Goal: Information Seeking & Learning: Check status

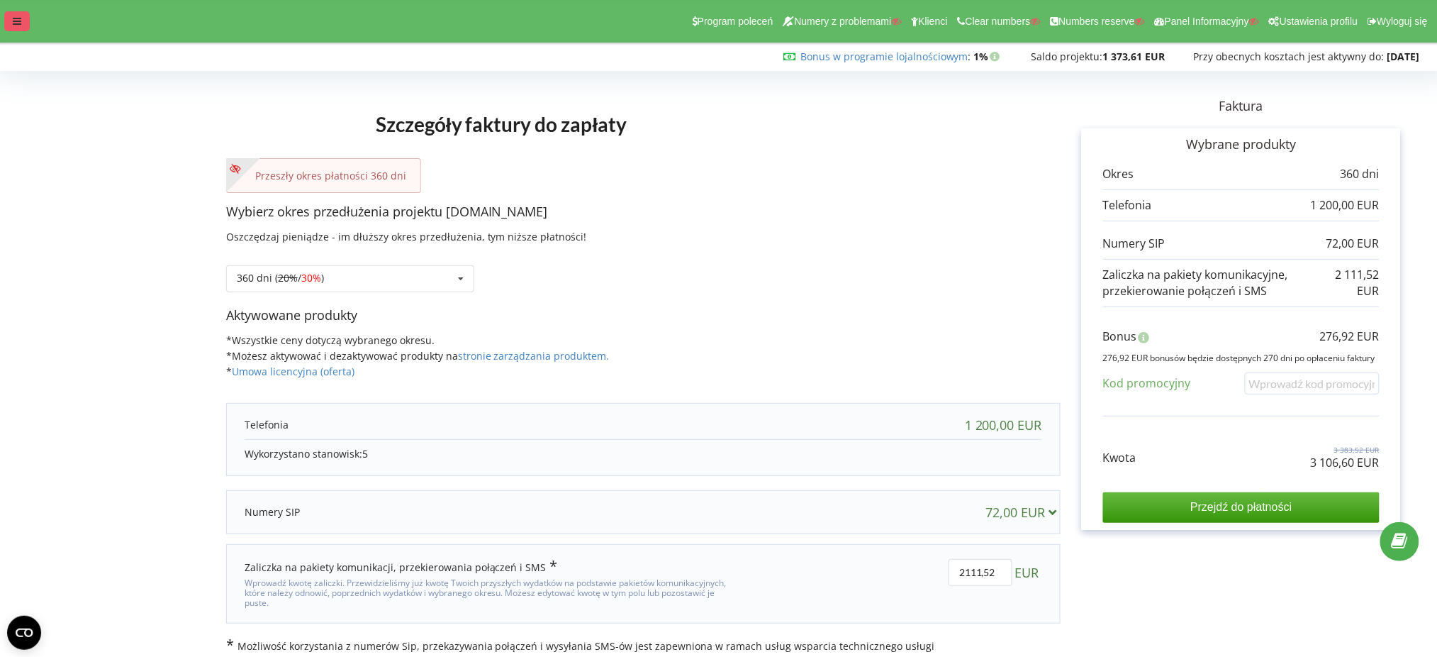
click at [17, 16] on icon at bounding box center [17, 21] width 9 height 10
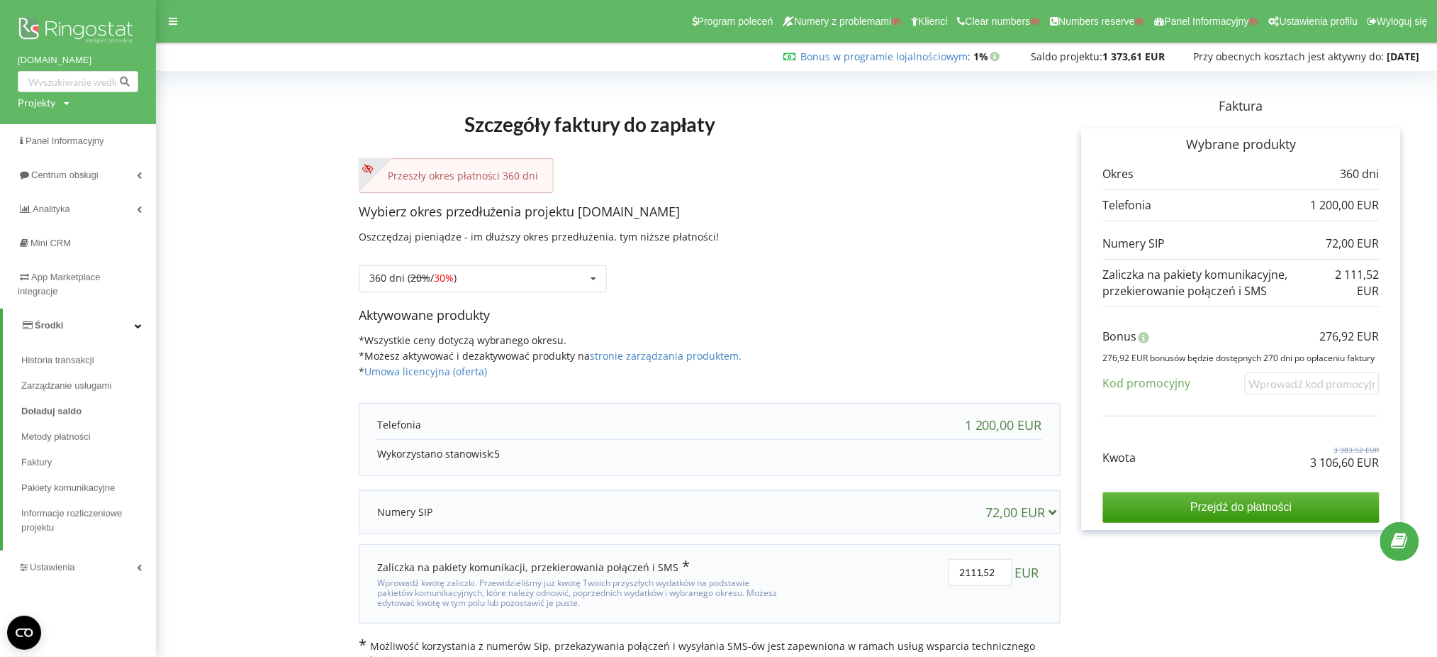
click at [1355, 474] on div "Kwota 3 383,52 EUR 3 106,60 EUR Przejdź do płatności" at bounding box center [1241, 472] width 277 height 99
click at [1355, 467] on p "3 106,60 EUR" at bounding box center [1345, 463] width 69 height 16
copy div "3 106,60 EUR"
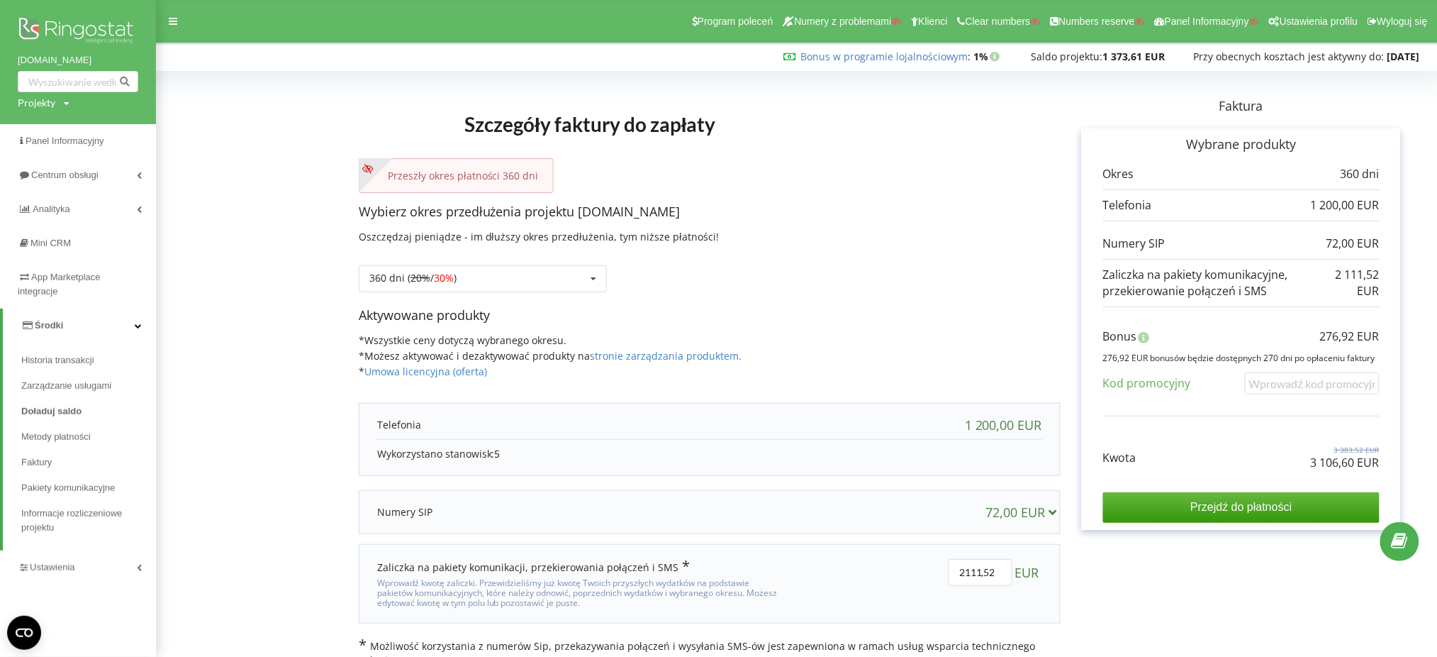
click at [1354, 329] on p "276,92 EUR" at bounding box center [1350, 336] width 60 height 16
copy div "276,92 EUR"
click at [523, 286] on div "360 dni ( 20% / 30% ) Doładuj saldo bez przedłużania 30 dni 20% / 30% 30%" at bounding box center [483, 278] width 248 height 27
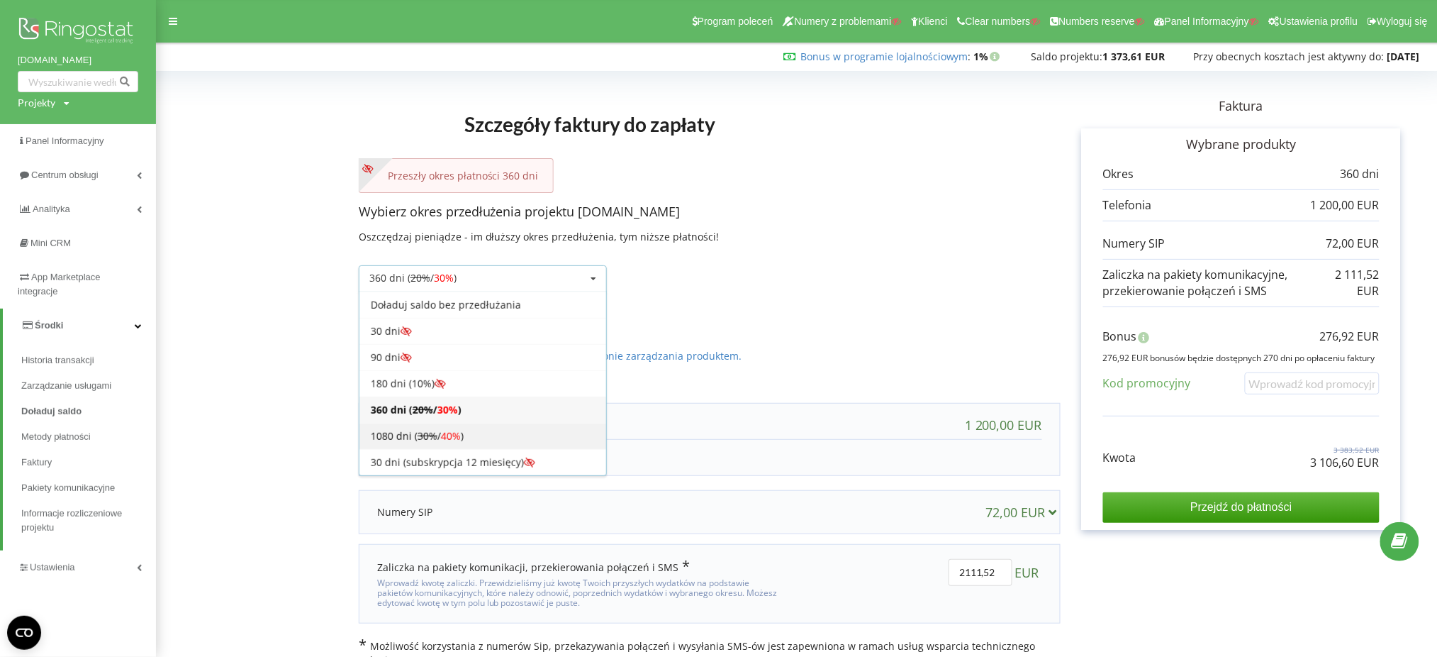
click at [513, 432] on div "1080 dni ( 30% / 40% )" at bounding box center [483, 436] width 247 height 26
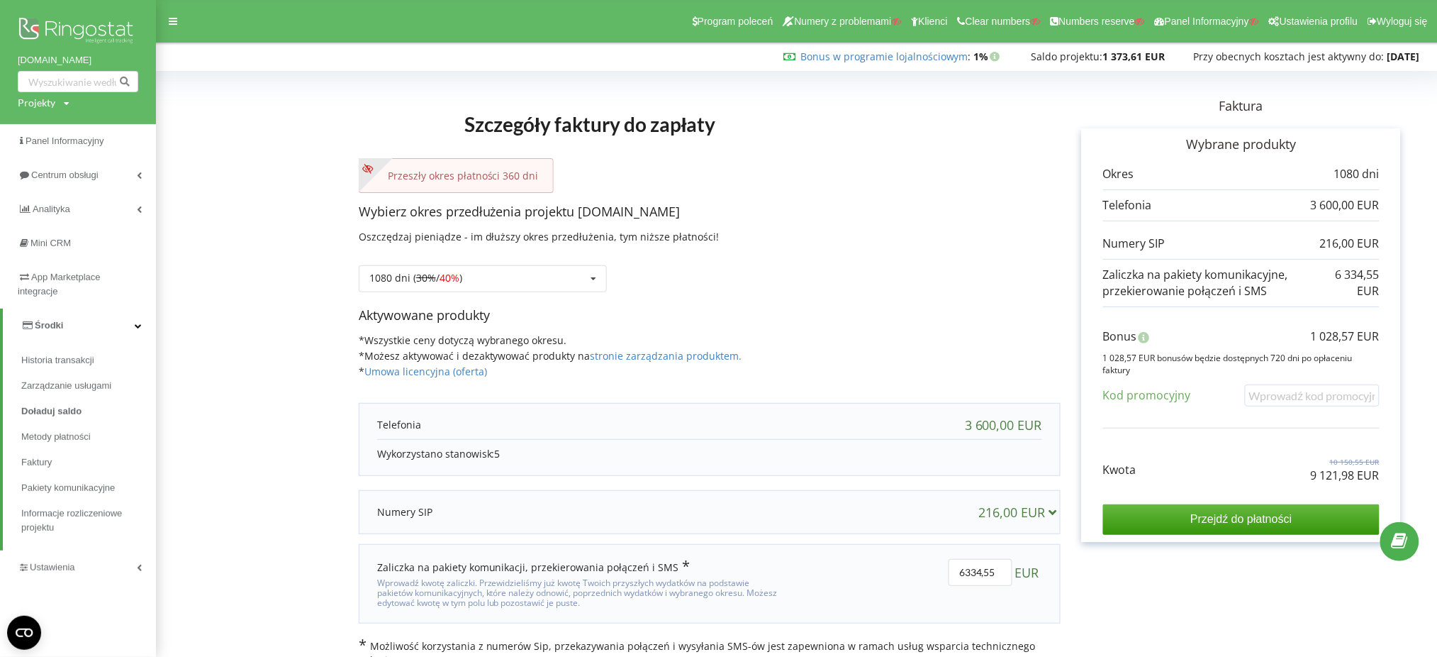
click at [1345, 474] on p "9 121,98 EUR" at bounding box center [1345, 475] width 69 height 16
copy div "9 121,98 EUR"
click at [1369, 335] on p "1 028,57 EUR" at bounding box center [1345, 336] width 69 height 16
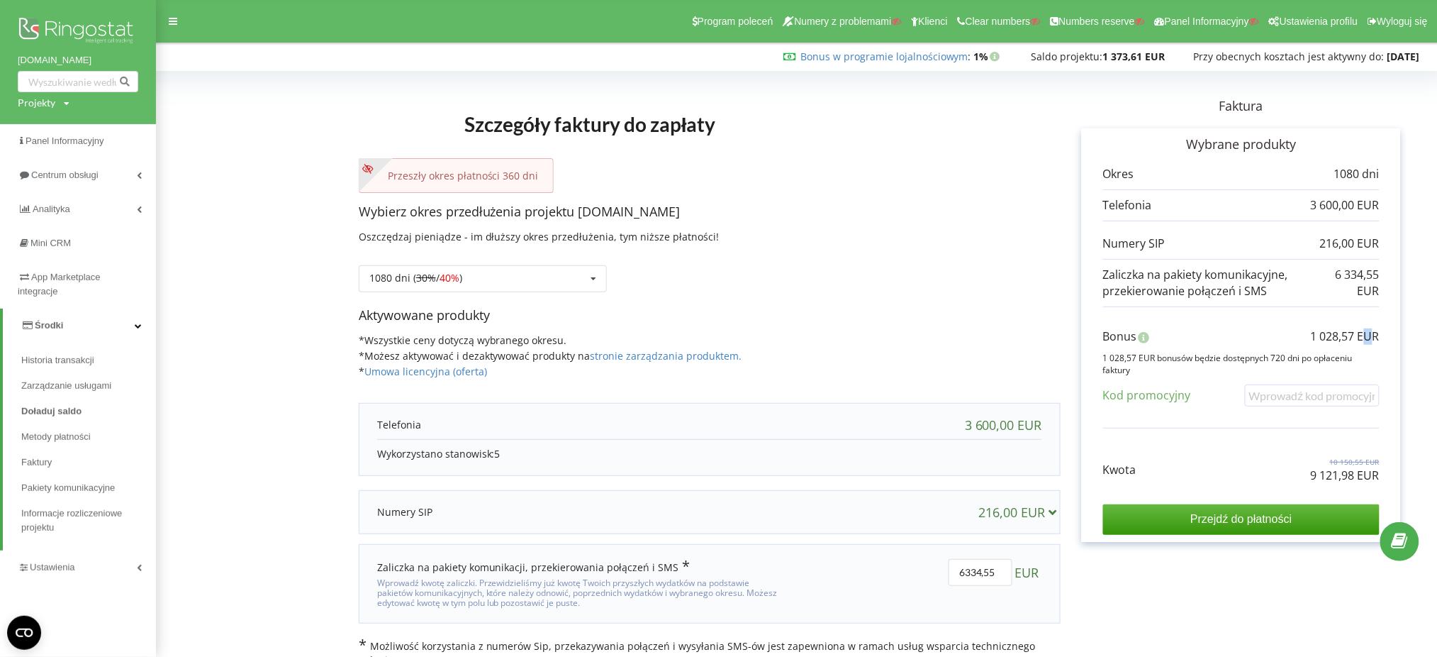
click at [1369, 335] on p "1 028,57 EUR" at bounding box center [1345, 336] width 69 height 16
copy div "1 028,57 EUR"
drag, startPoint x: 25, startPoint y: 101, endPoint x: 35, endPoint y: 107, distance: 11.8
click at [25, 101] on div "Projekty" at bounding box center [37, 103] width 38 height 14
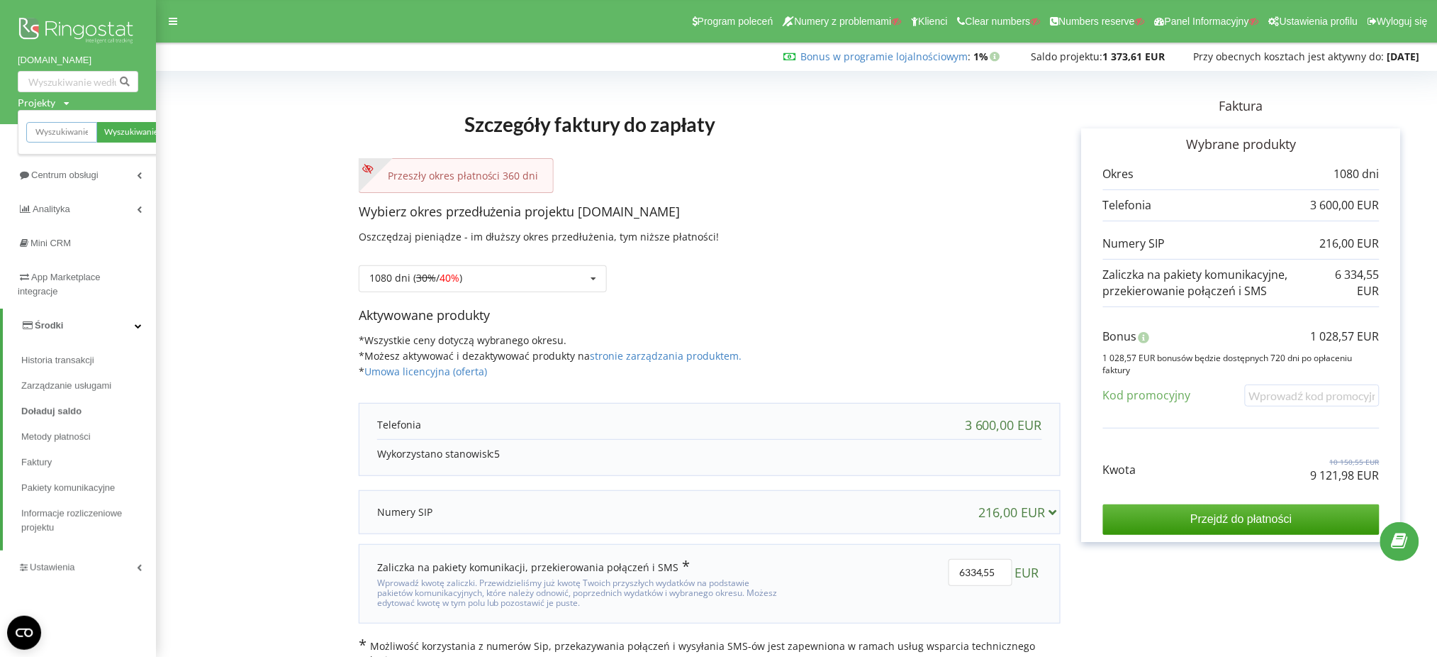
click at [65, 137] on input "text" at bounding box center [61, 132] width 71 height 21
type input "hellocarbe"
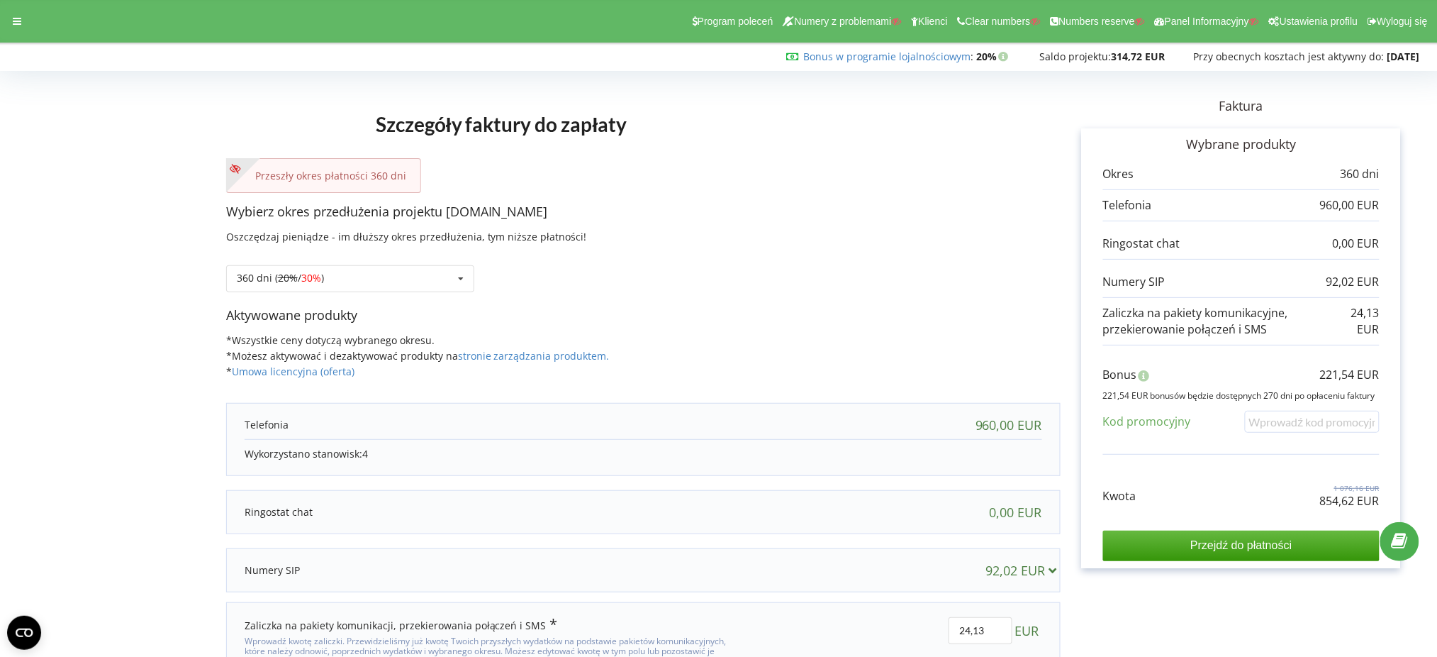
click at [1342, 499] on p "854,62 EUR" at bounding box center [1350, 501] width 60 height 16
copy div "854,62 EUR"
click at [1340, 375] on p "221,54 EUR" at bounding box center [1350, 375] width 60 height 16
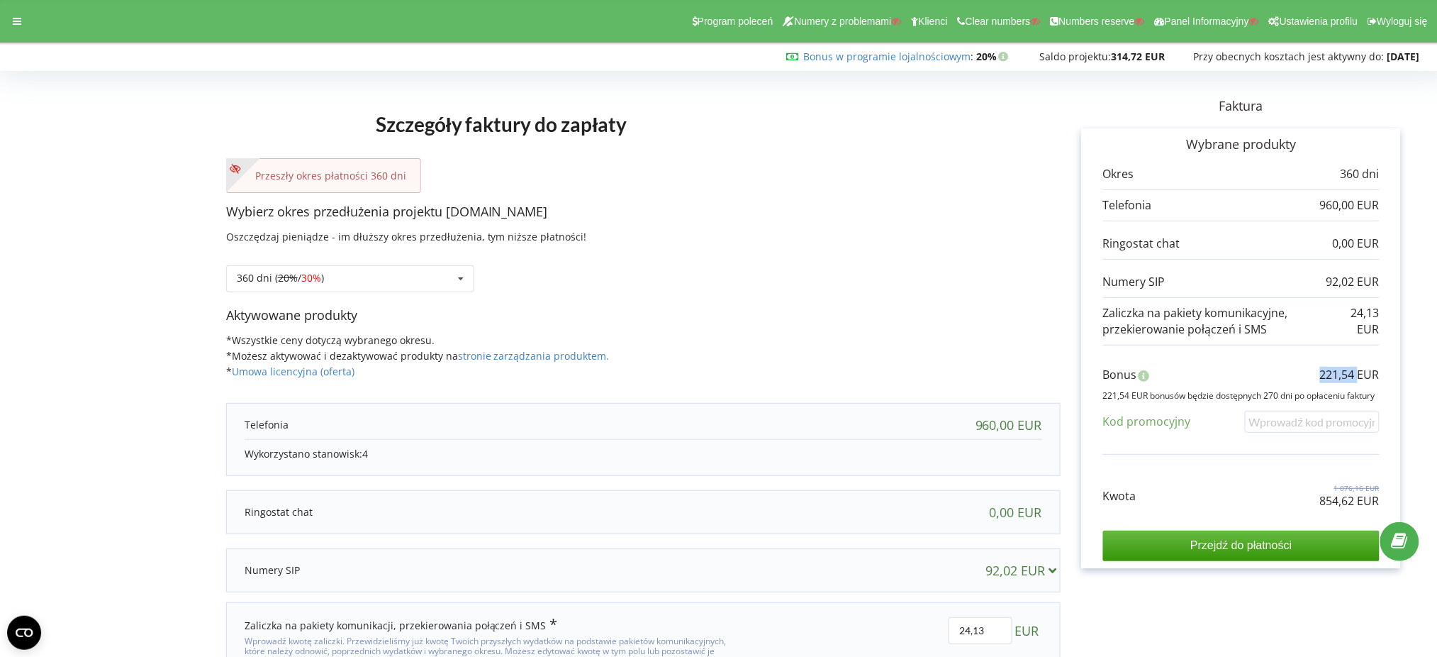
click at [1340, 375] on p "221,54 EUR" at bounding box center [1350, 375] width 60 height 16
copy div "221,54 EUR"
click at [325, 284] on div "360 dni ( 20% / 30% ) Doładuj saldo bez przedłużania 30 dni 20% / 30% 30%" at bounding box center [350, 278] width 248 height 27
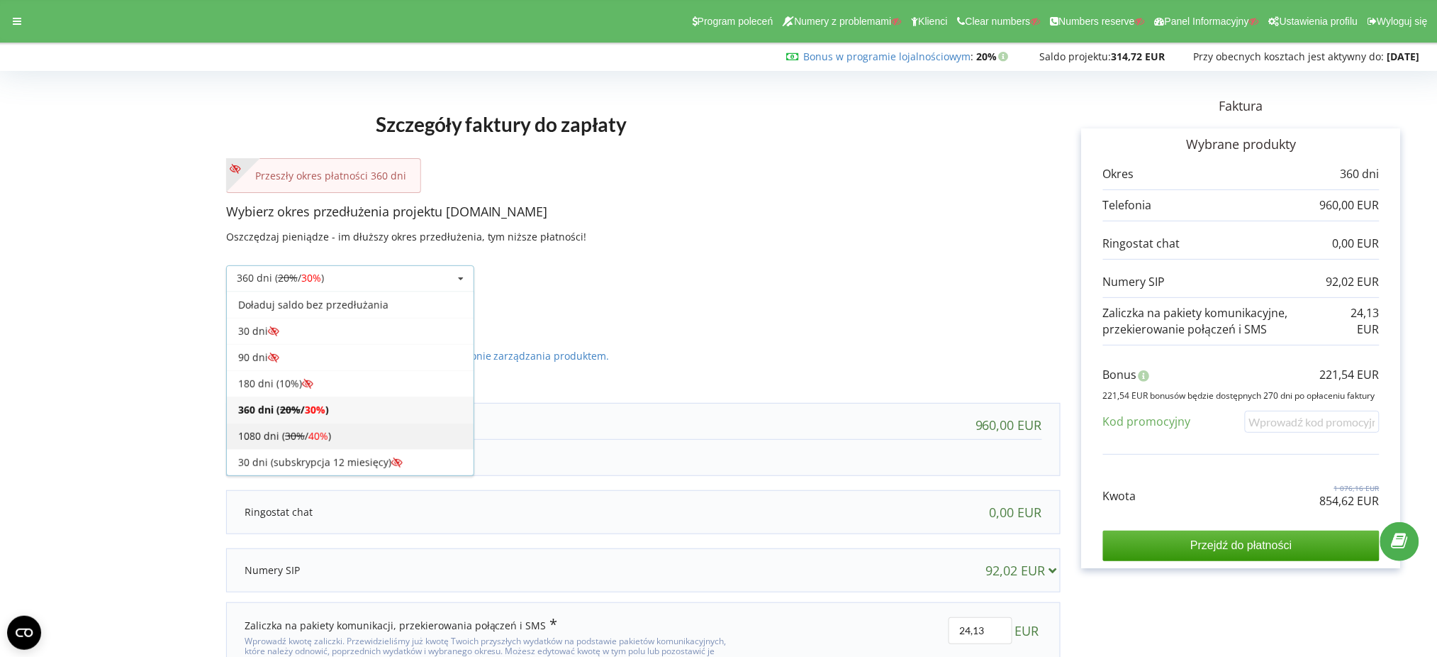
click at [323, 423] on div "1080 dni ( 30% / 40% )" at bounding box center [350, 436] width 247 height 26
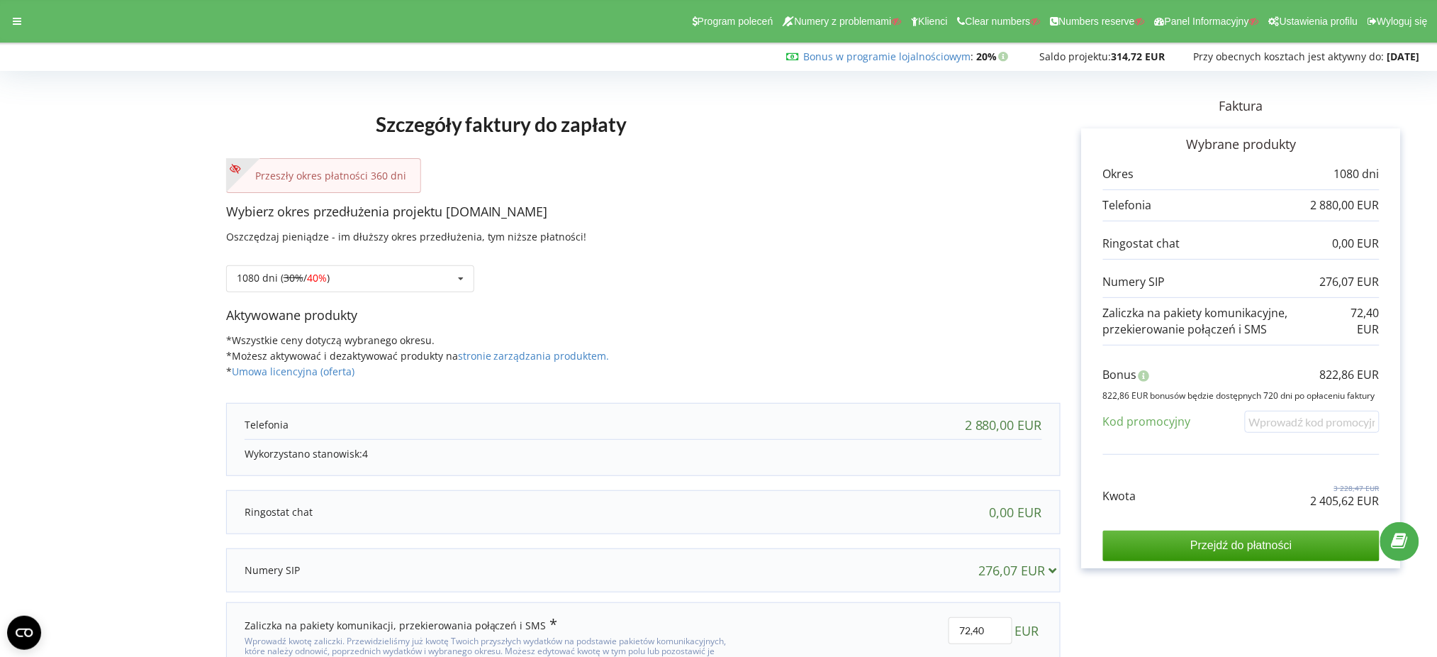
click at [1329, 501] on div "Szczegóły faktury do zapłaty Przeszły okres płatności 360 dni Wybierz okres prz…" at bounding box center [719, 393] width 1408 height 635
click at [1329, 501] on p "2 405,62 EUR" at bounding box center [1345, 501] width 69 height 16
copy div "2 405,62 EUR"
click at [1337, 374] on p "822,86 EUR" at bounding box center [1350, 375] width 60 height 16
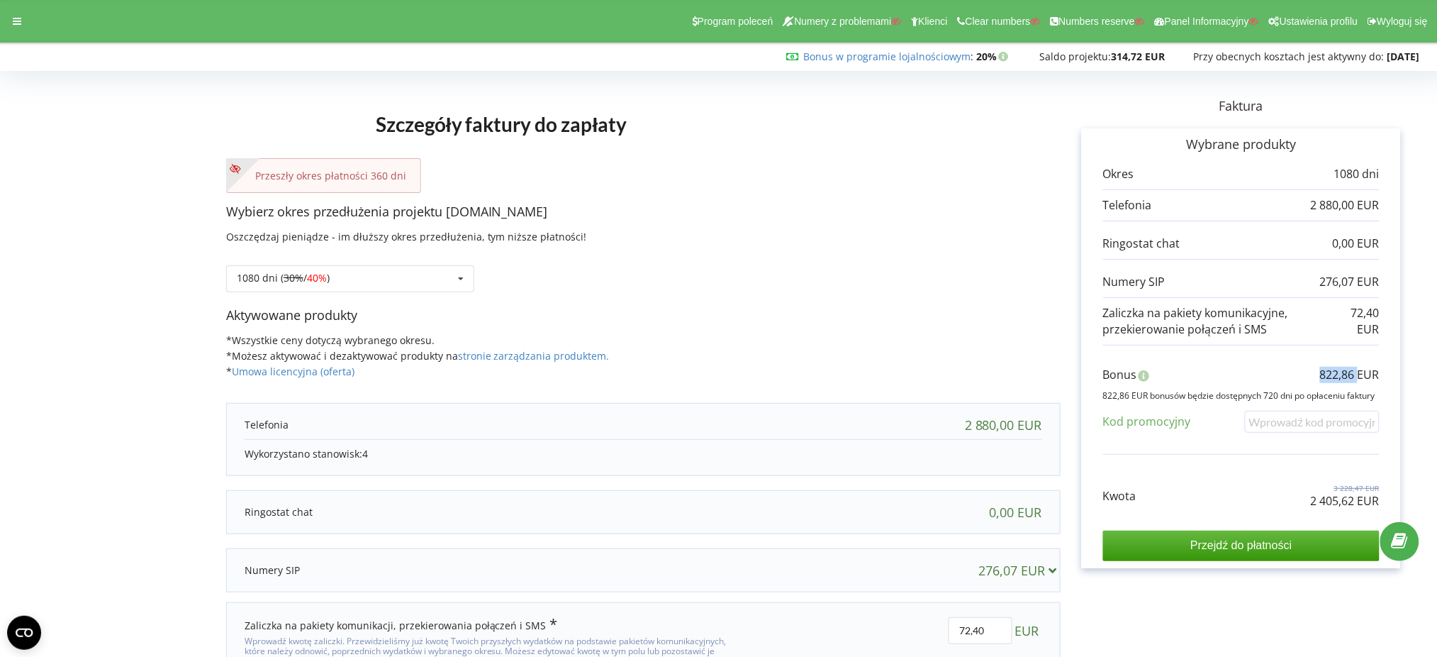
click at [1337, 374] on p "822,86 EUR" at bounding box center [1350, 375] width 60 height 16
copy div "822,86 EUR"
click at [1, 22] on div "Program poleceń Numery z problemami Klienci Clear numbers Numbers reserve Panel…" at bounding box center [718, 21] width 1457 height 43
click at [4, 23] on div "Program poleceń Numery z problemami Klienci Clear numbers Numbers reserve Panel…" at bounding box center [718, 21] width 1457 height 43
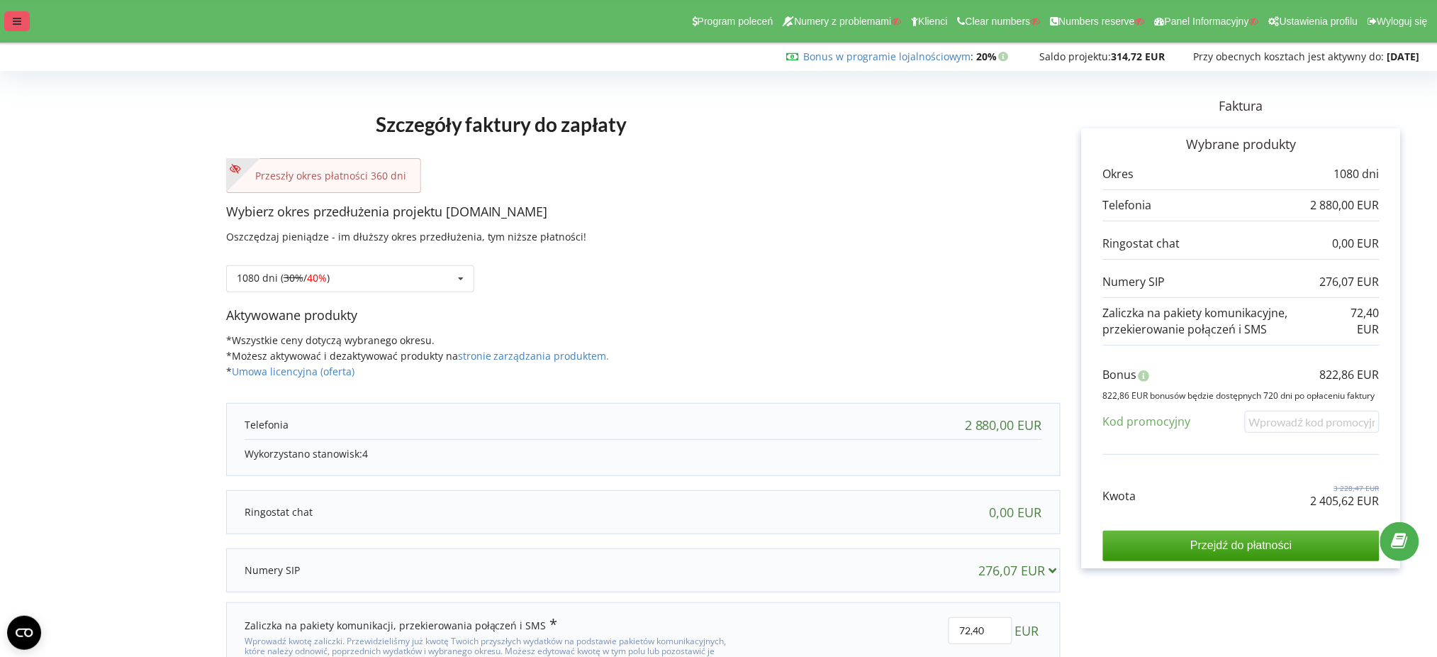
click at [9, 23] on div at bounding box center [17, 21] width 26 height 20
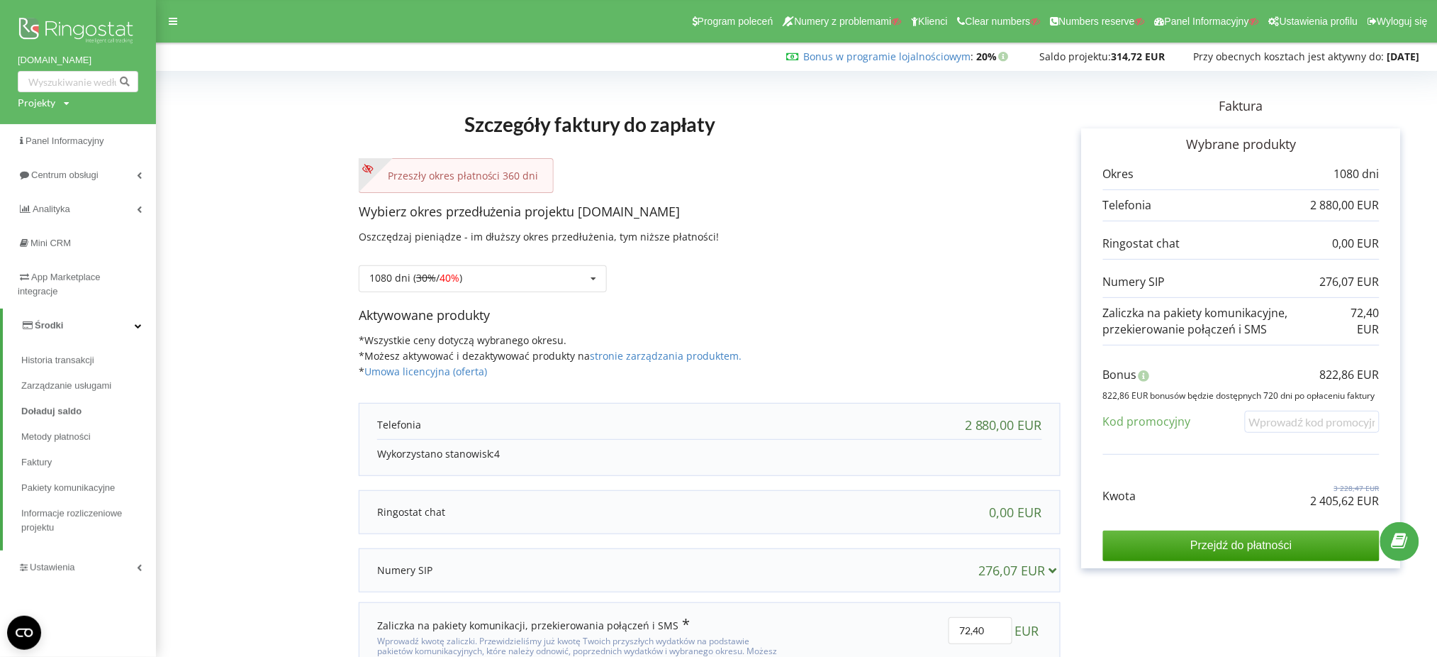
click at [39, 96] on div "Projekty" at bounding box center [37, 103] width 38 height 14
click at [50, 143] on div "Wyszukiwanie" at bounding box center [96, 132] width 156 height 45
click at [55, 131] on input "text" at bounding box center [61, 132] width 71 height 21
paste input "lpsarchitects.com"
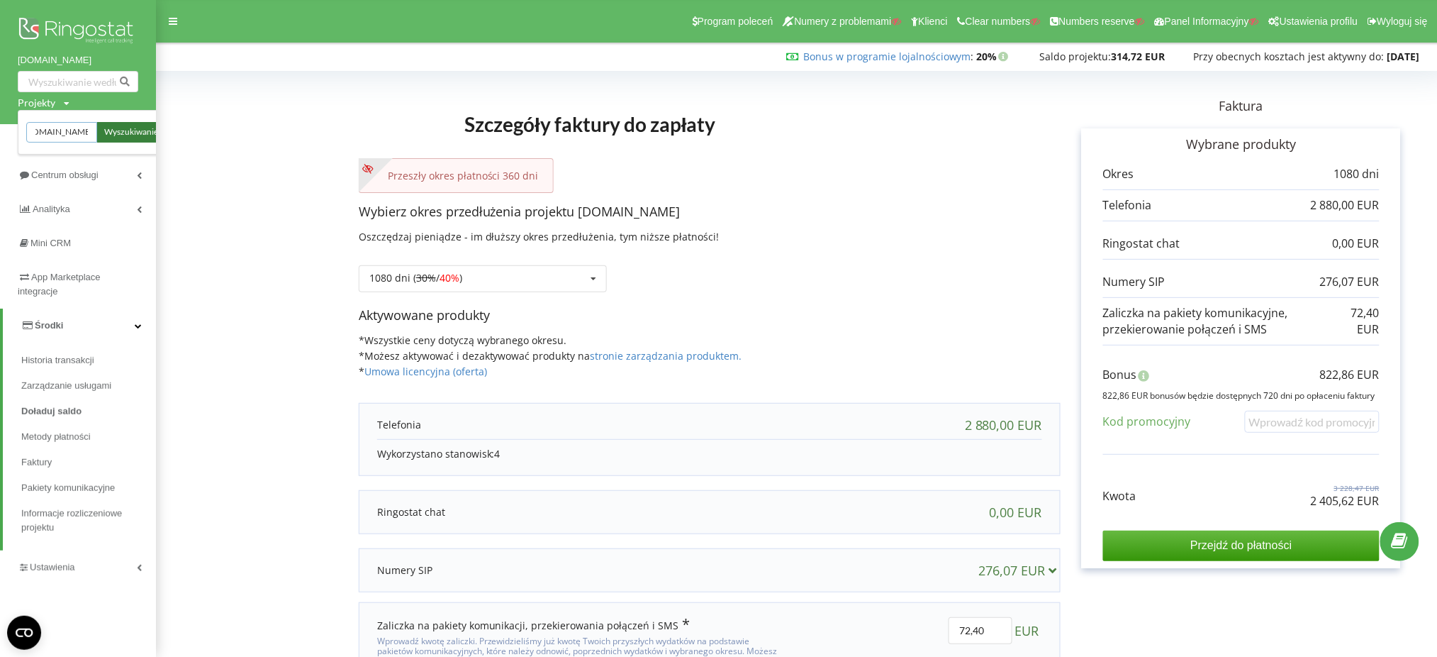
type input "lpsarchitects.com"
click at [128, 133] on span "Wyszukiwanie" at bounding box center [131, 132] width 54 height 13
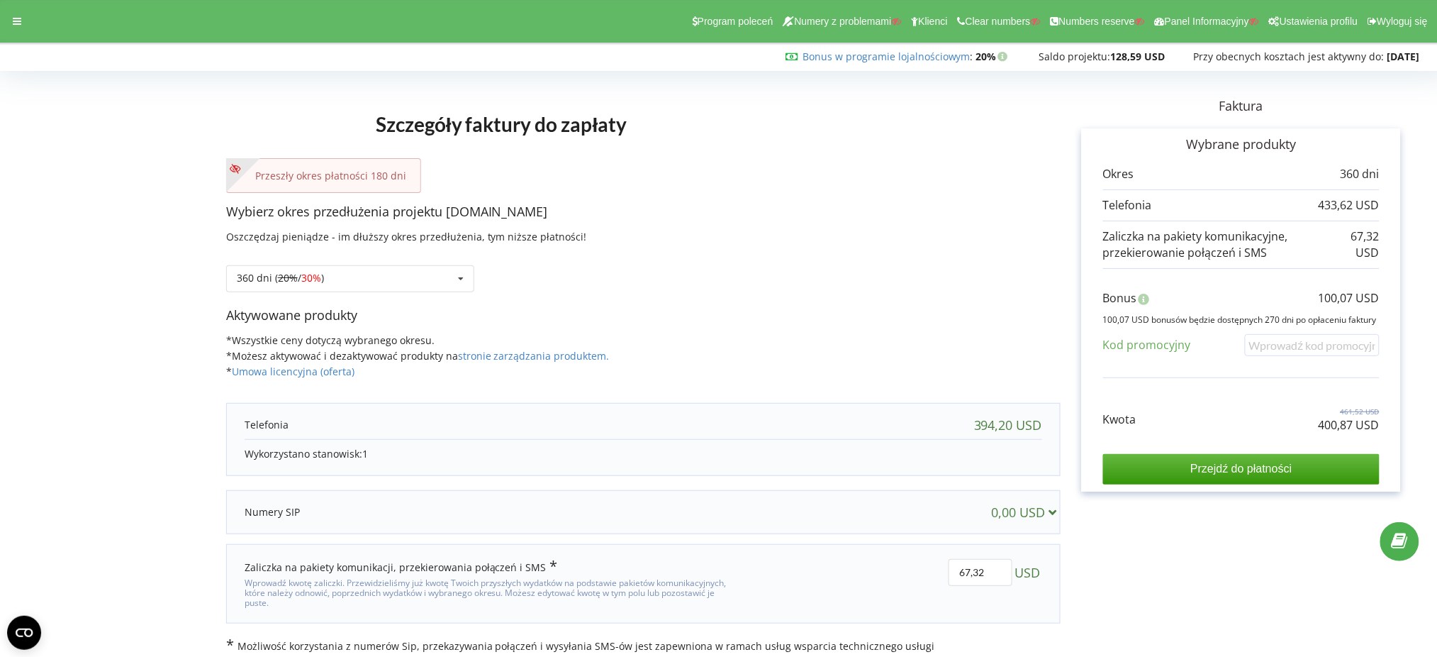
click at [1357, 418] on p "400,87 USD" at bounding box center [1349, 425] width 61 height 16
copy div "400,87 USD"
click at [1312, 302] on div "Bonus 100,07 USD" at bounding box center [1241, 301] width 277 height 23
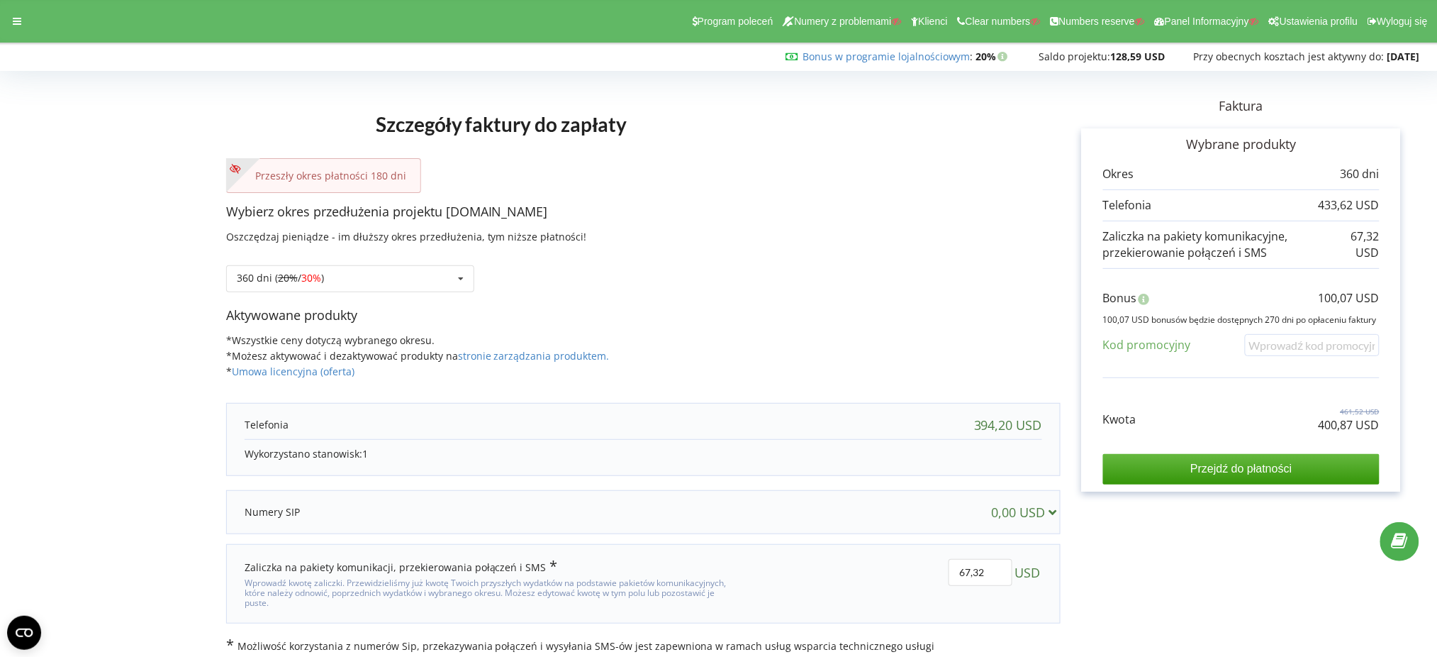
click at [1325, 295] on p "100,07 USD" at bounding box center [1349, 298] width 61 height 16
copy div "100,07 USD"
click at [331, 280] on div "360 dni ( 20% / 30% ) Doładuj saldo bez przedłużania 30 dni 20% / 30% 30%" at bounding box center [350, 278] width 248 height 27
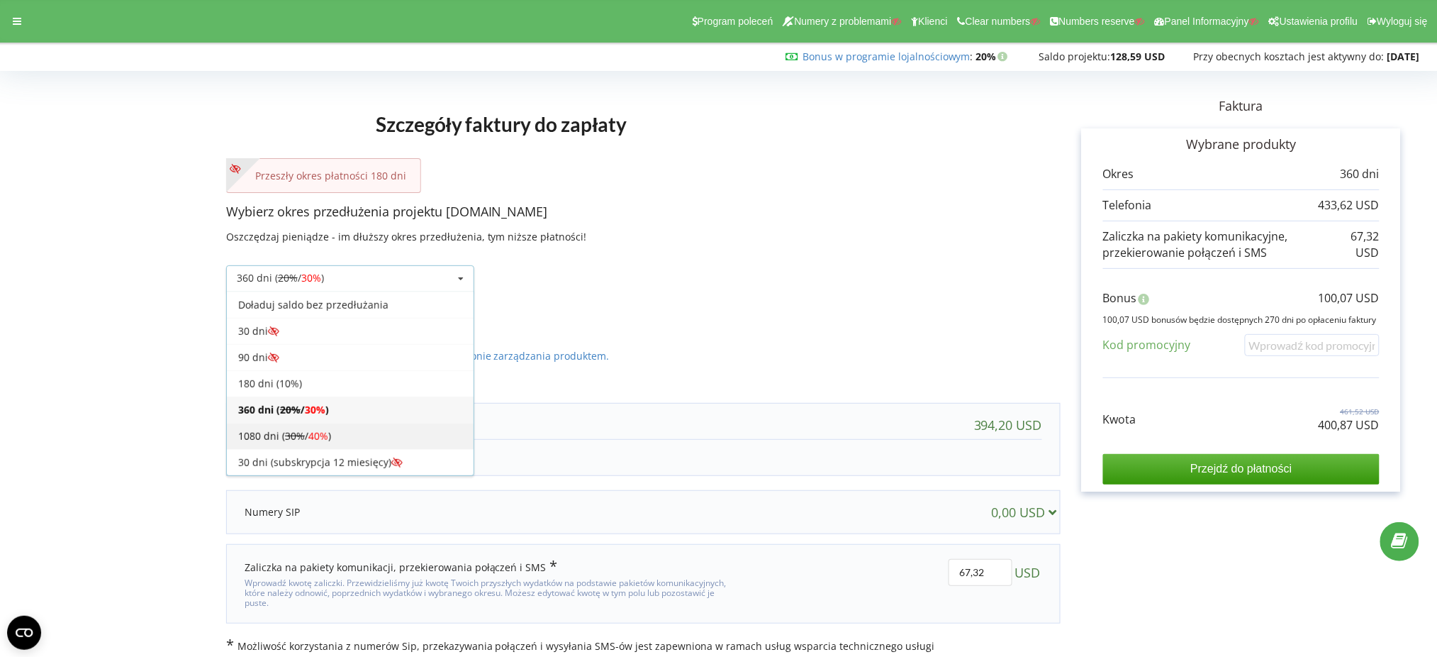
click at [352, 439] on div "1080 dni ( 30% / 40% )" at bounding box center [350, 436] width 247 height 26
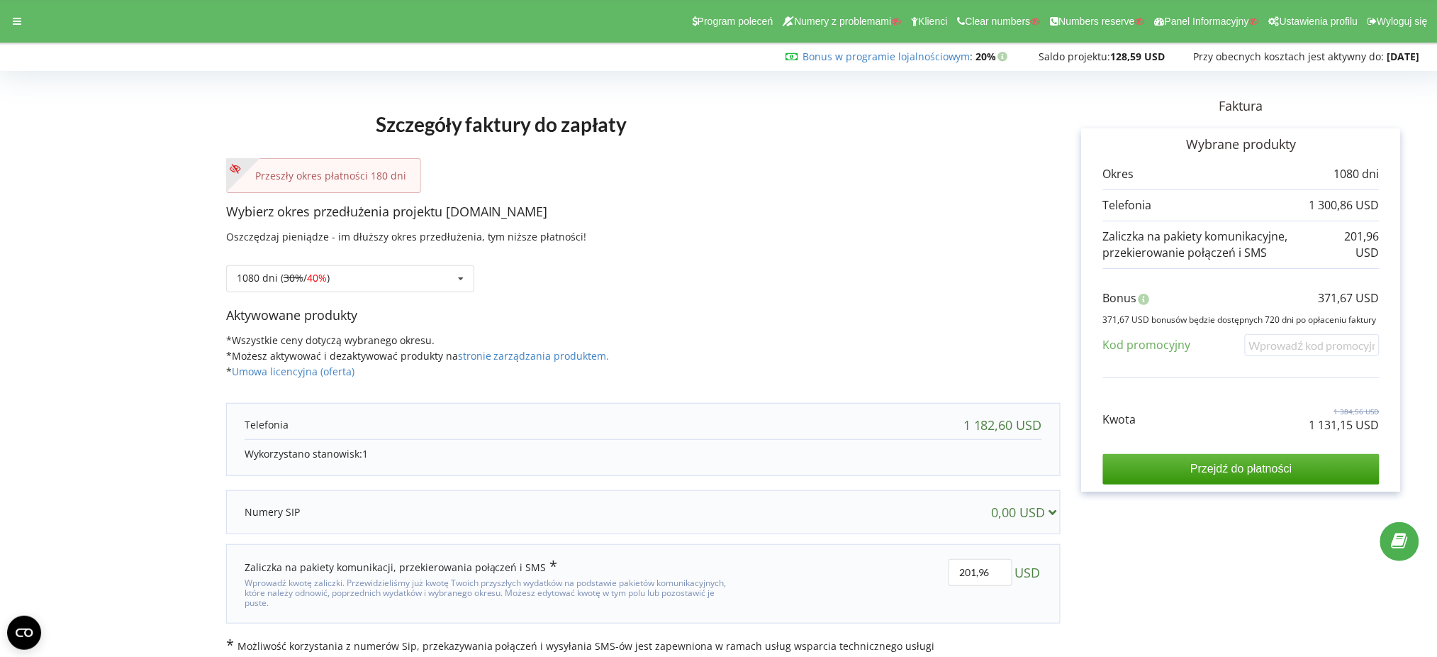
click at [1320, 423] on p "1 131,15 USD" at bounding box center [1345, 425] width 70 height 16
copy div "1 131,15 USD"
click at [1351, 296] on p "371,67 USD" at bounding box center [1349, 298] width 61 height 16
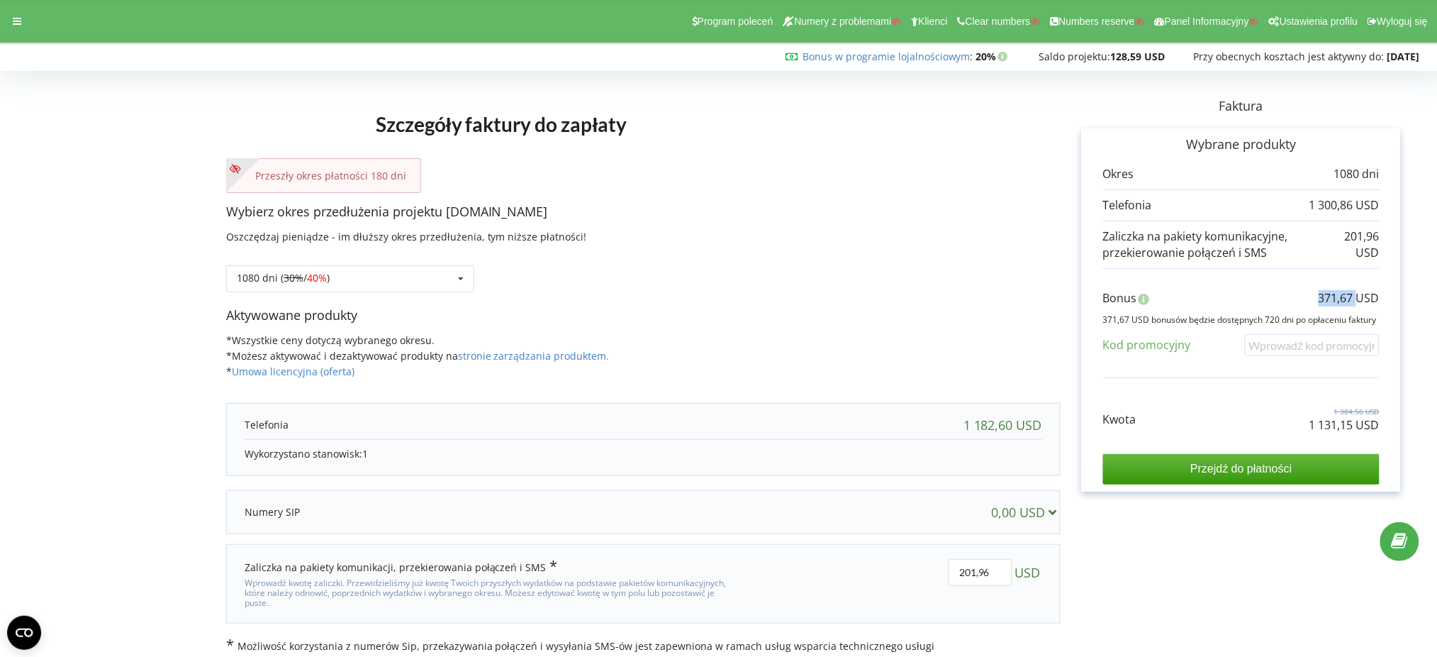
click at [1351, 296] on p "371,67 USD" at bounding box center [1349, 298] width 61 height 16
copy div "371,67 USD"
click at [24, 33] on div "Program poleceń Numery z problemami Klienci Clear numbers Numbers reserve Panel…" at bounding box center [718, 21] width 1457 height 43
click at [20, 23] on icon at bounding box center [17, 21] width 9 height 10
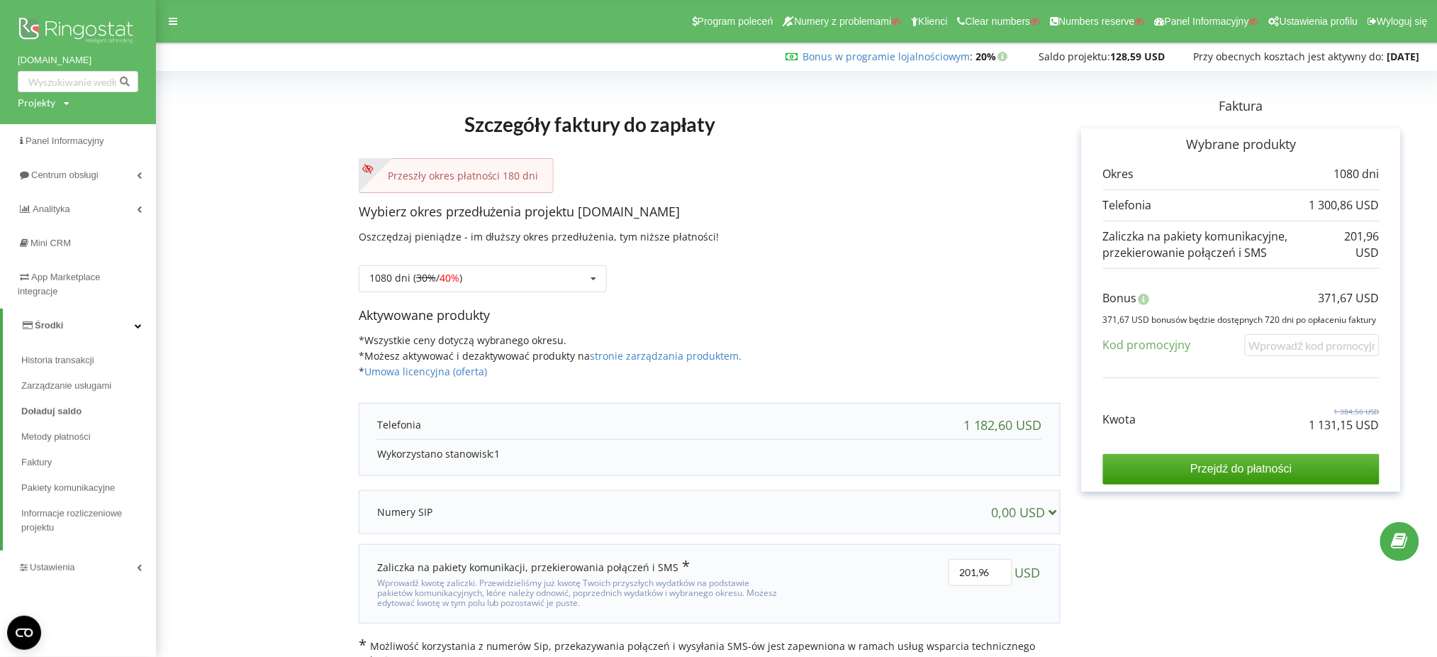
click at [30, 107] on div "Projekty" at bounding box center [37, 103] width 38 height 14
click at [40, 132] on input "text" at bounding box center [61, 132] width 71 height 21
paste input "[DOMAIN_NAME]"
type input "[DOMAIN_NAME]"
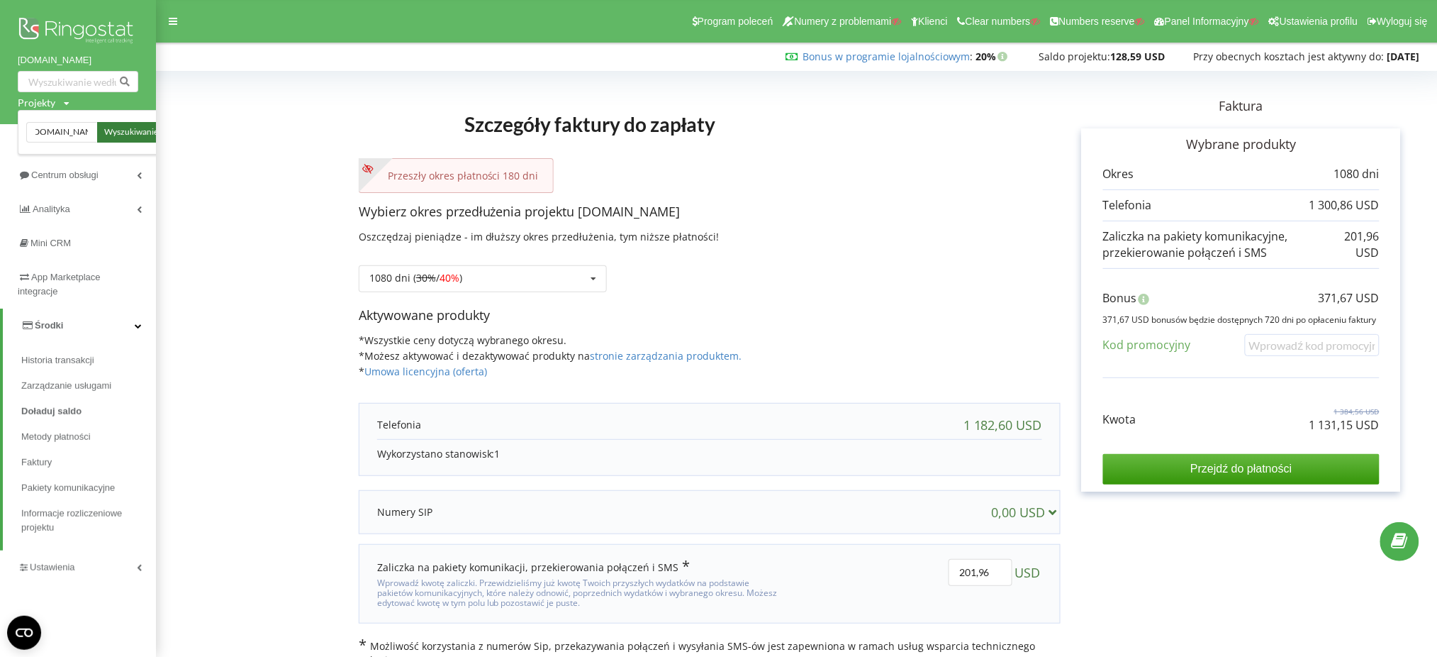
click at [143, 135] on span "Wyszukiwanie" at bounding box center [131, 132] width 54 height 13
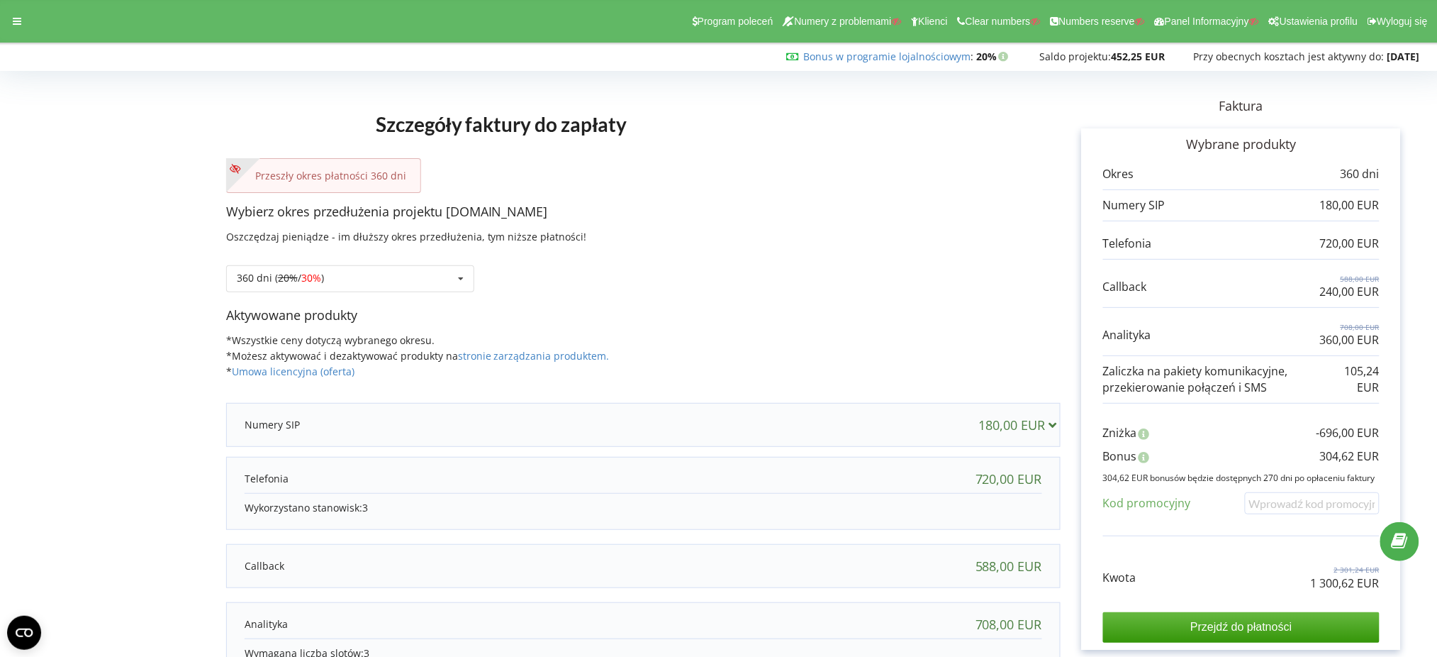
scroll to position [94, 0]
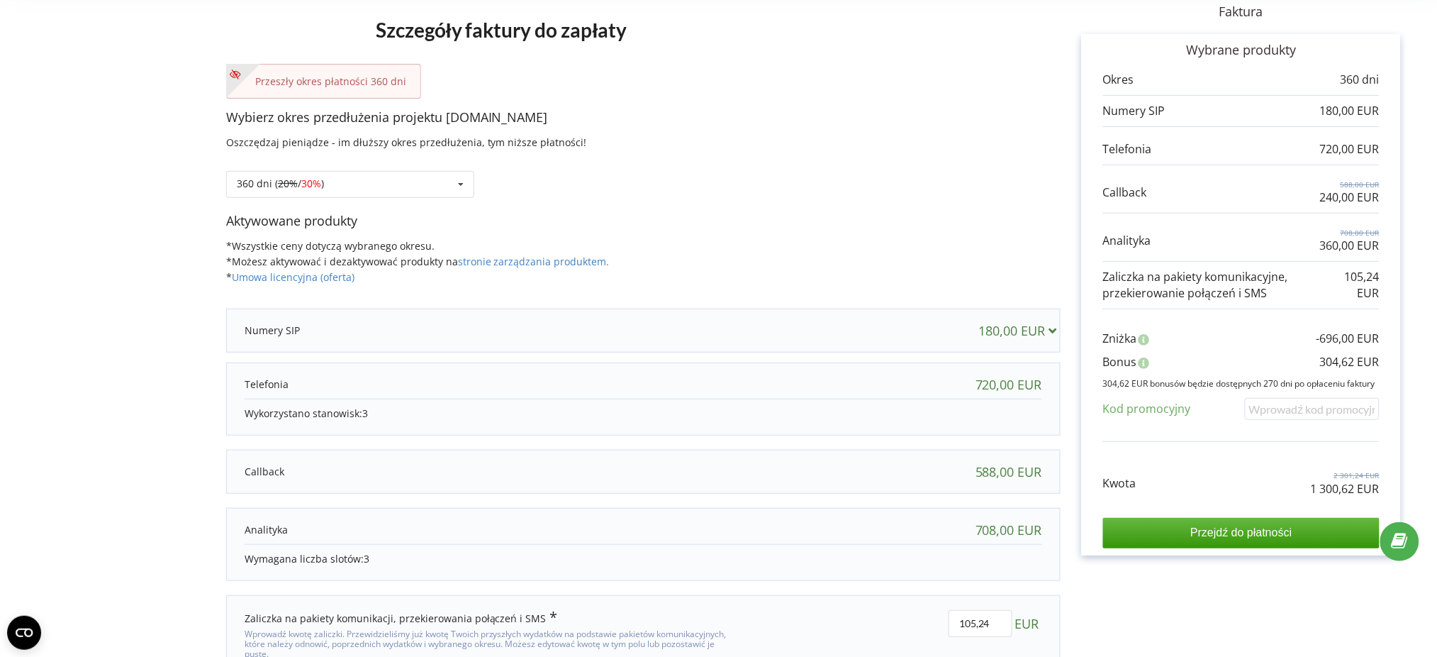
drag, startPoint x: 584, startPoint y: 113, endPoint x: 445, endPoint y: 123, distance: 139.3
click at [445, 123] on p "Wybierz okres przedłużenia projektu klimavip.com.pl" at bounding box center [643, 117] width 835 height 18
copy p "klimavip.com.pl"
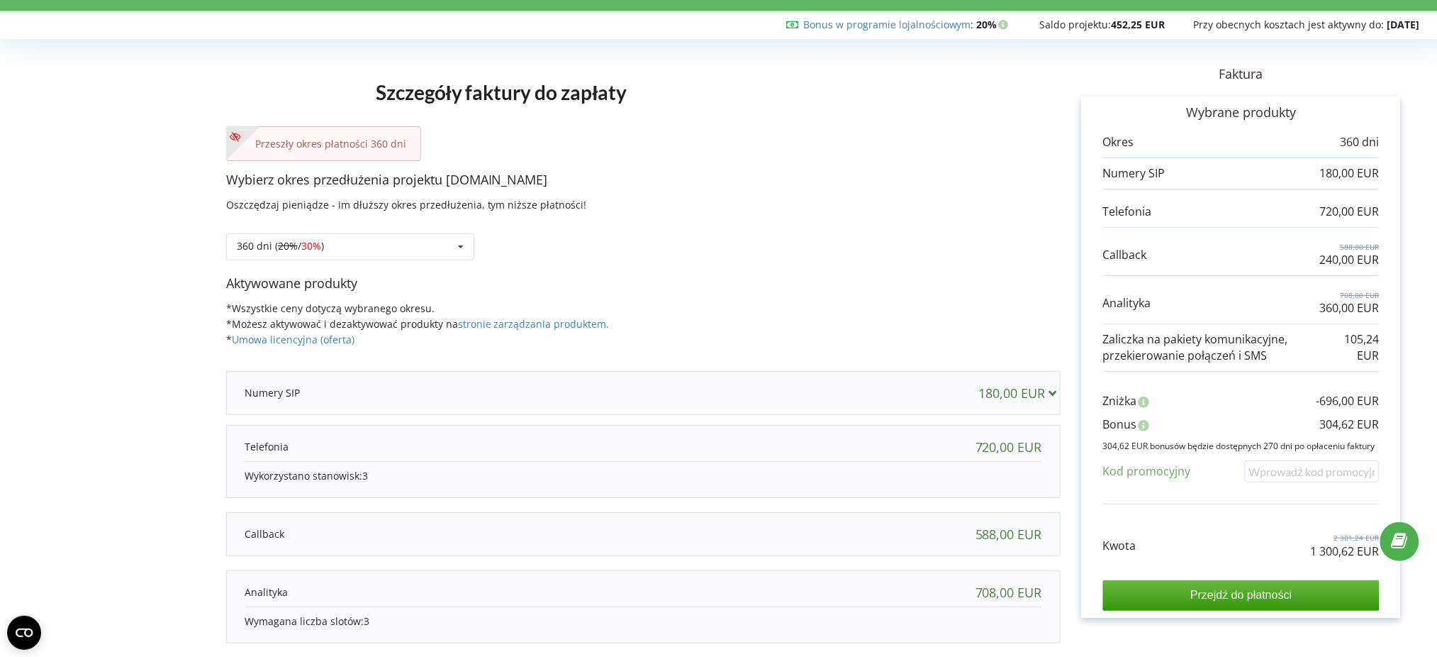
scroll to position [0, 0]
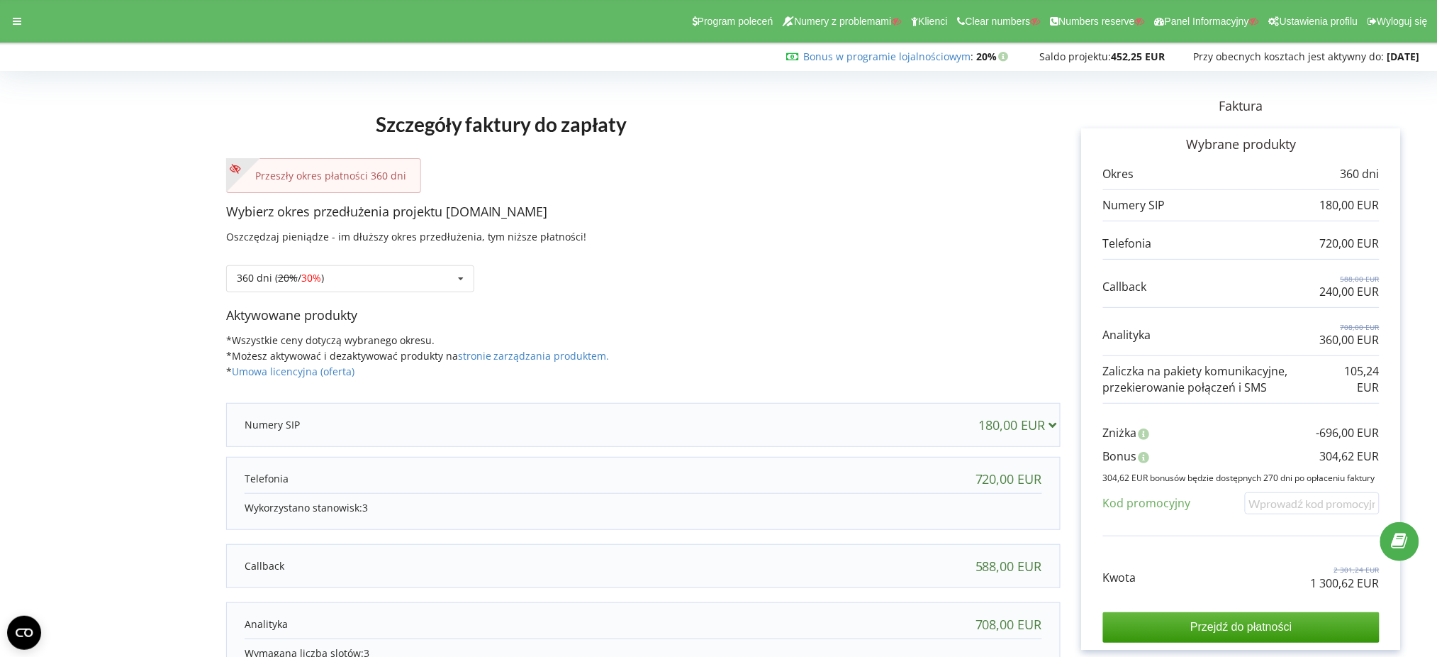
click at [1340, 581] on p "1 300,62 EUR" at bounding box center [1345, 583] width 69 height 16
copy div "1 300,62 EUR"
click at [1342, 460] on p "304,62 EUR" at bounding box center [1350, 456] width 60 height 16
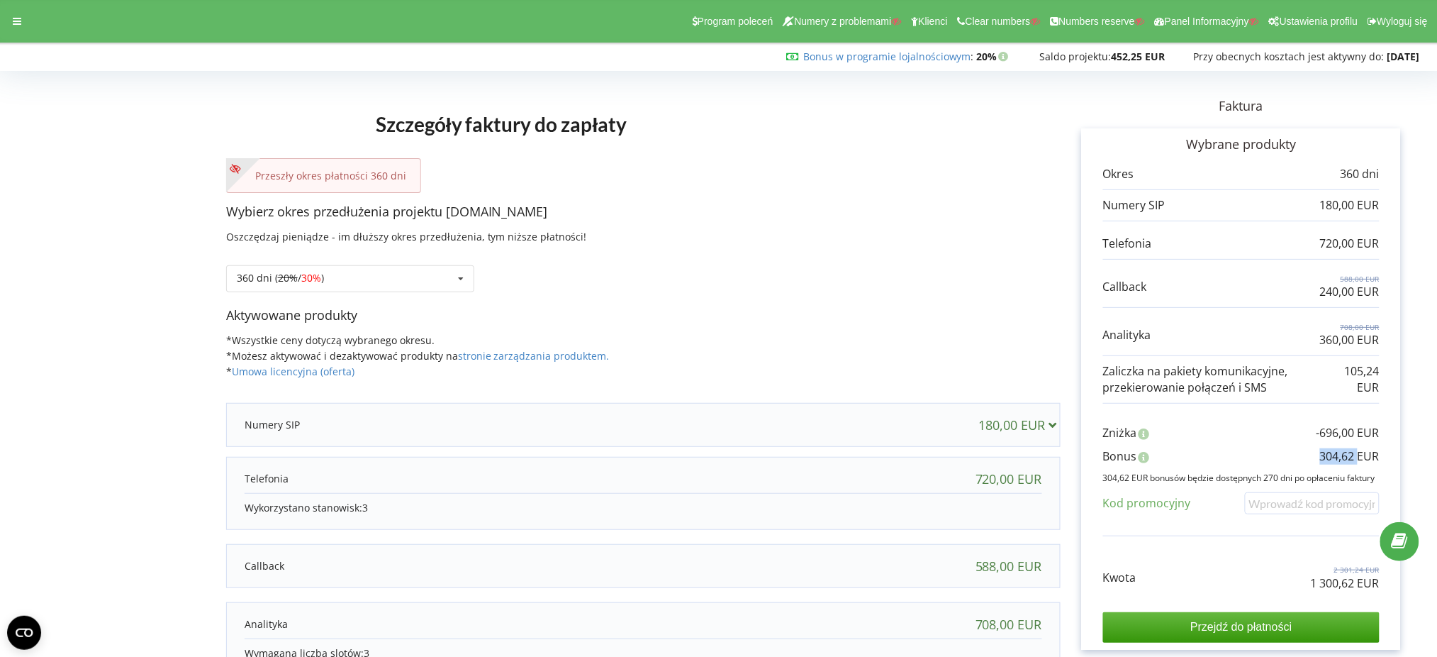
click at [1342, 460] on p "304,62 EUR" at bounding box center [1350, 456] width 60 height 16
copy div "304,62 EUR"
click at [313, 245] on div "360 dni ( 20% / 30% ) Doładuj saldo bez przedłużania 20% / 30% 30% / 40%" at bounding box center [643, 268] width 835 height 48
click at [315, 257] on div "360 dni ( 20% / 30% ) Doładuj saldo bez przedłużania 20% / 30% 30% / 40%" at bounding box center [643, 268] width 835 height 48
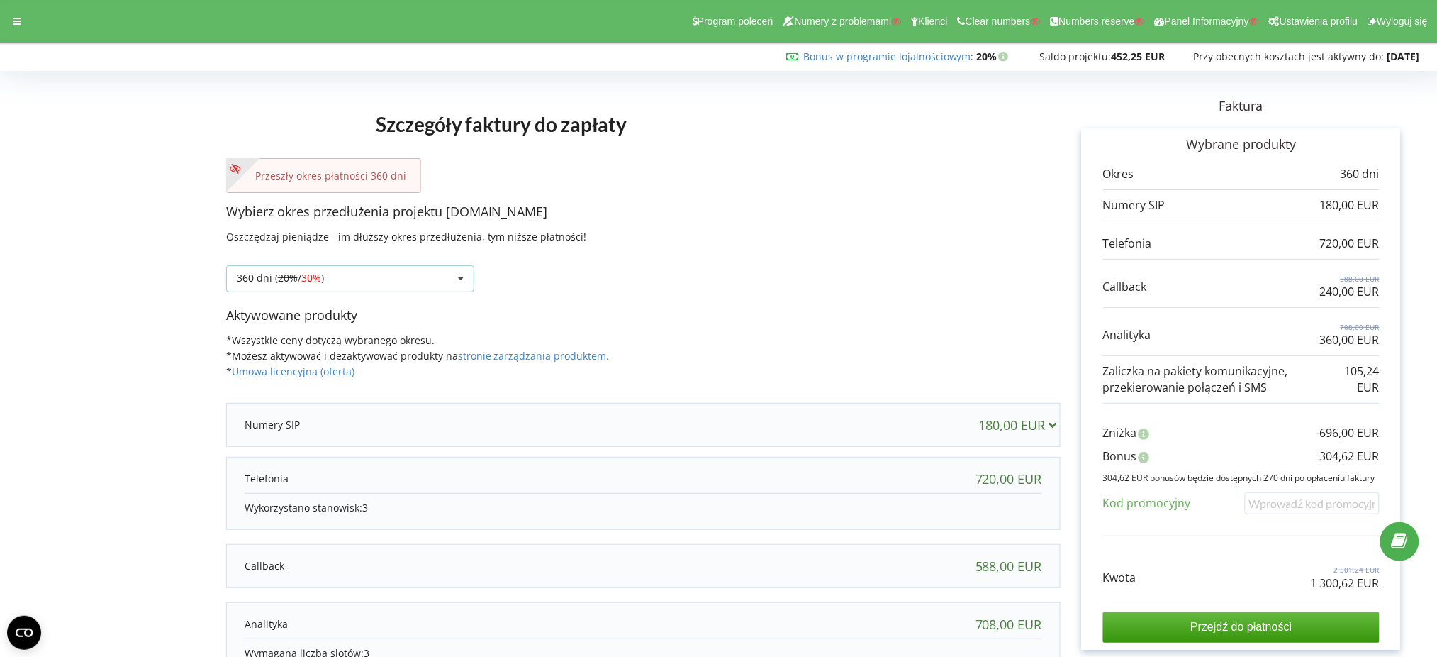
click at [320, 278] on span "30%" at bounding box center [311, 277] width 20 height 13
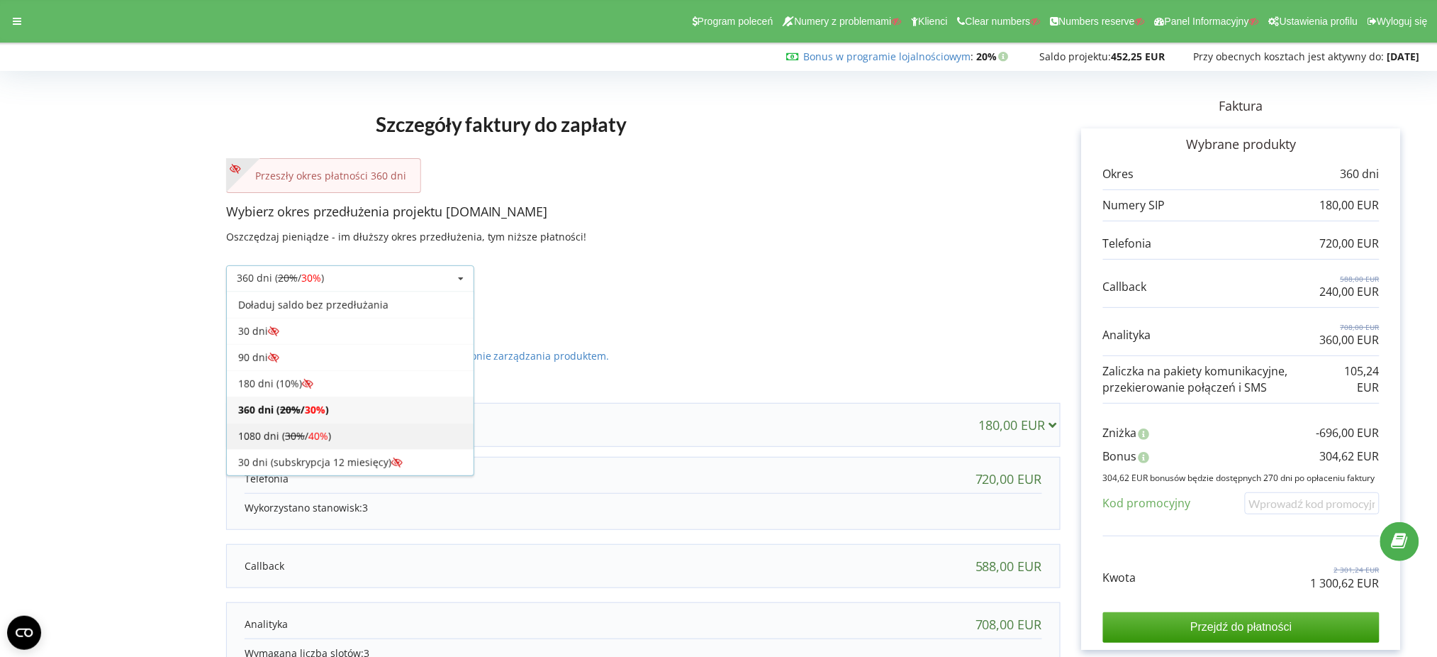
click at [316, 438] on span "40%" at bounding box center [318, 435] width 20 height 13
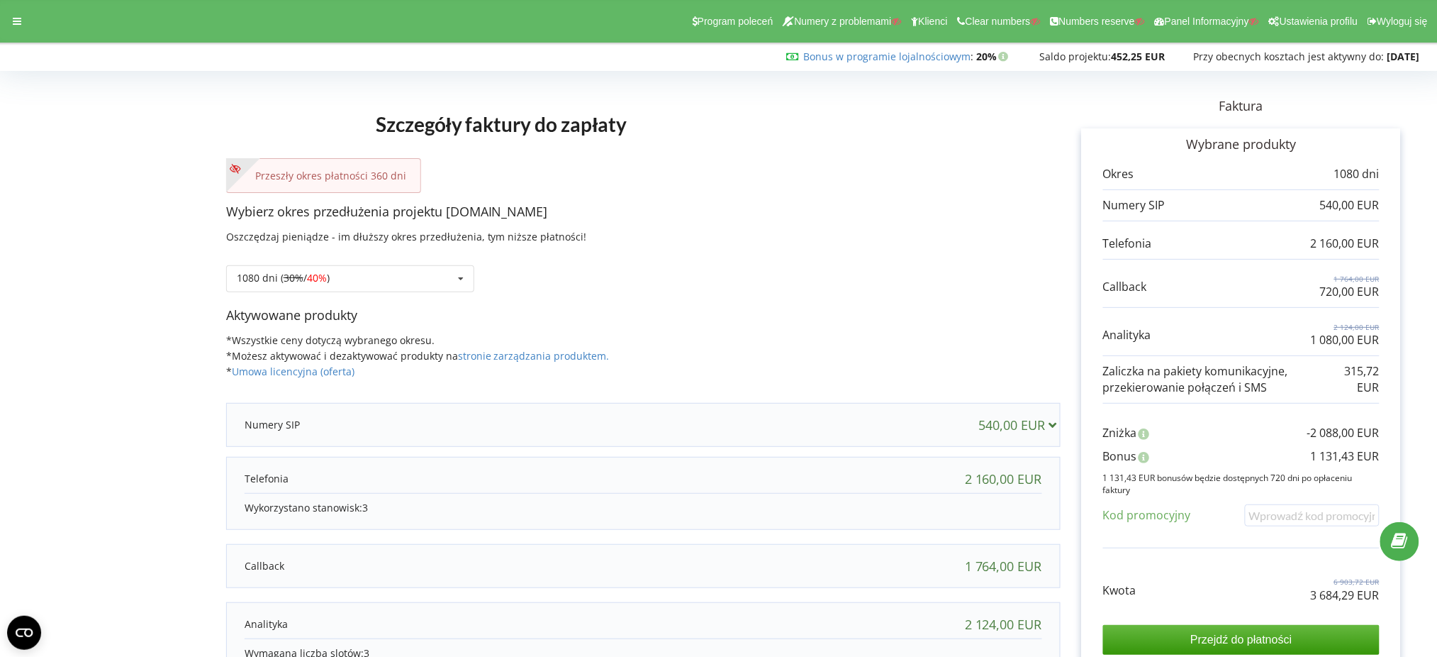
click at [1367, 603] on div "Kwota 6 903,72 EUR 3 684,29 EUR Przejdź do płatności" at bounding box center [1241, 604] width 277 height 99
click at [1367, 596] on p "3 684,29 EUR" at bounding box center [1345, 595] width 69 height 16
copy div "3 684,29 EUR"
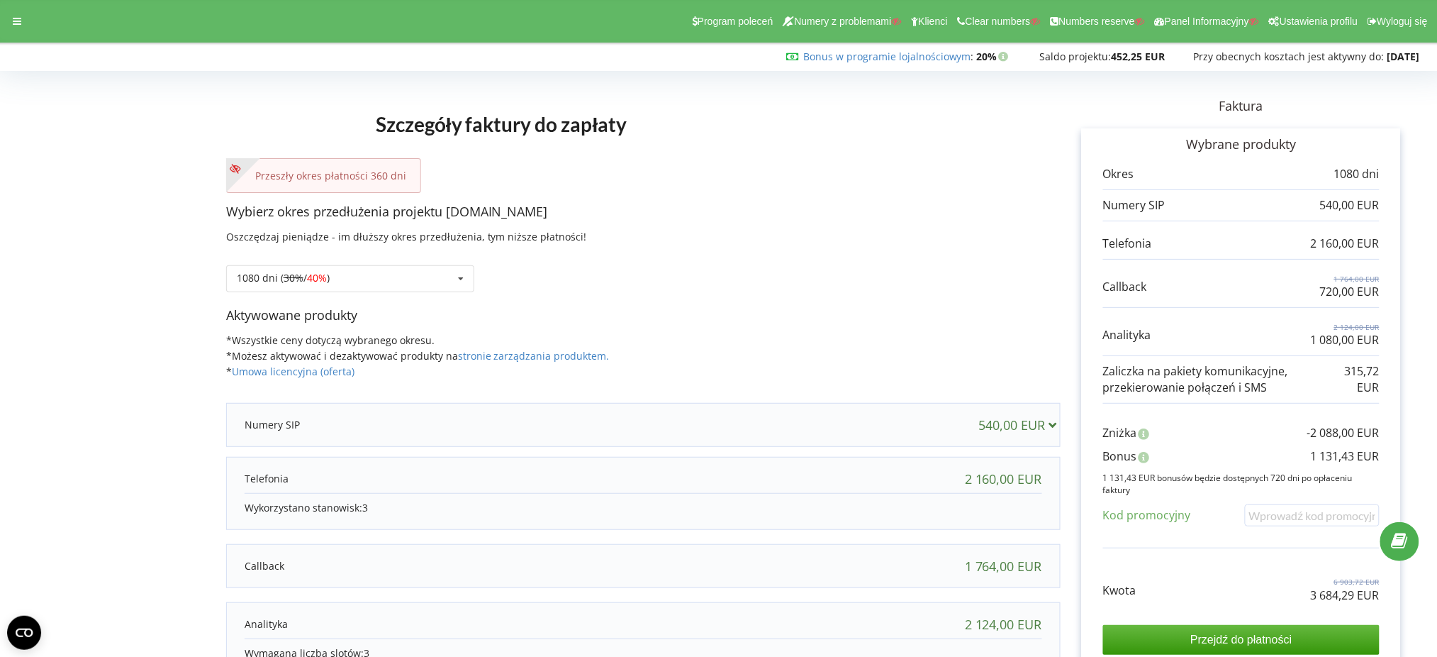
click at [1330, 448] on p "1 131,43 EUR" at bounding box center [1345, 456] width 69 height 16
click at [1330, 455] on p "1 131,43 EUR" at bounding box center [1345, 456] width 69 height 16
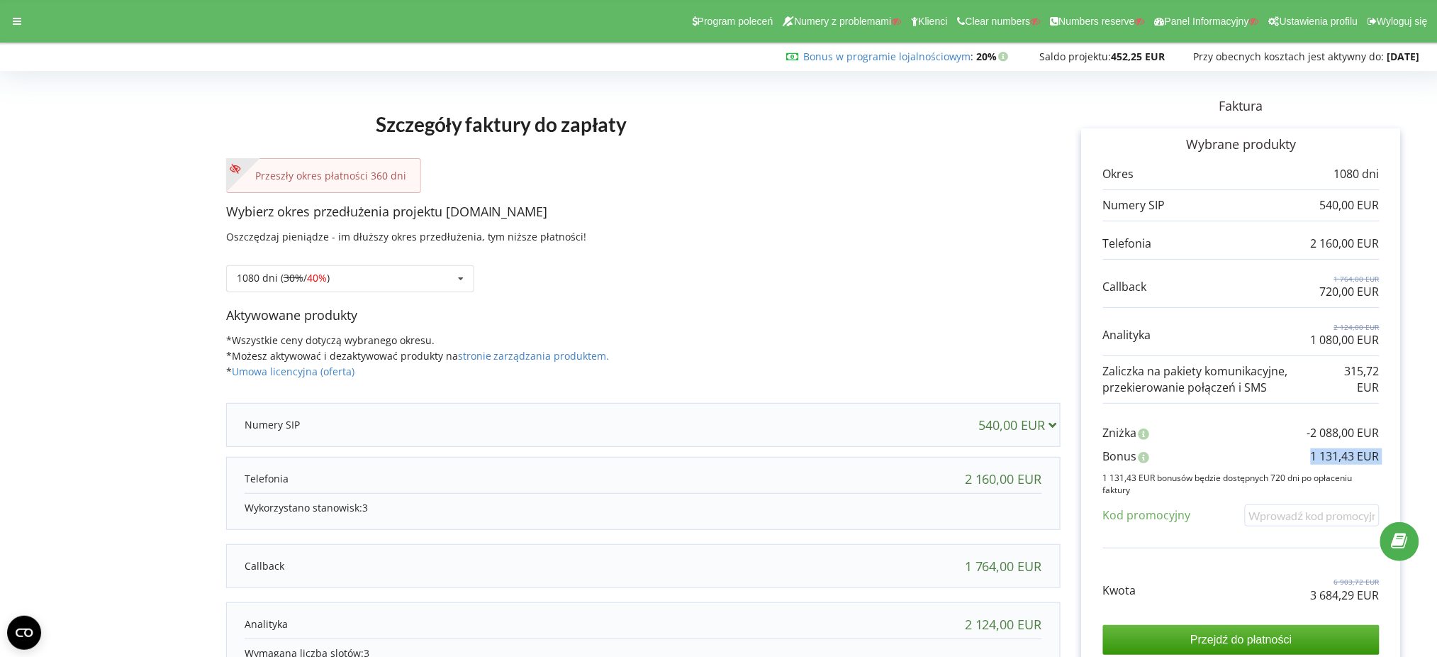
click at [1330, 455] on p "1 131,43 EUR" at bounding box center [1345, 456] width 69 height 16
copy div "1 131,43 EUR"
click at [17, 19] on icon at bounding box center [17, 21] width 9 height 10
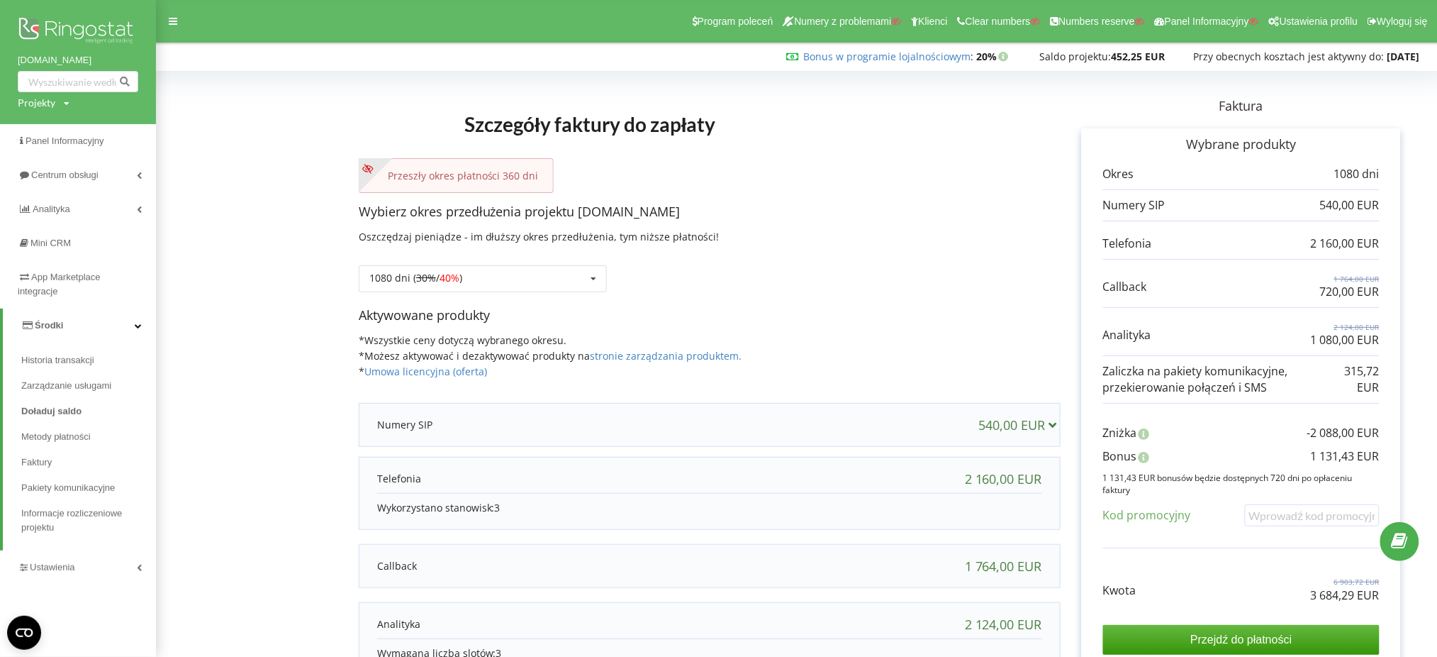
drag, startPoint x: 43, startPoint y: 101, endPoint x: 50, endPoint y: 108, distance: 10.1
click at [43, 101] on div "Projekty" at bounding box center [37, 103] width 38 height 14
paste input "vsklo.com"
type input "vsklo.com"
click at [126, 139] on span "Wyszukiwanie" at bounding box center [131, 132] width 54 height 13
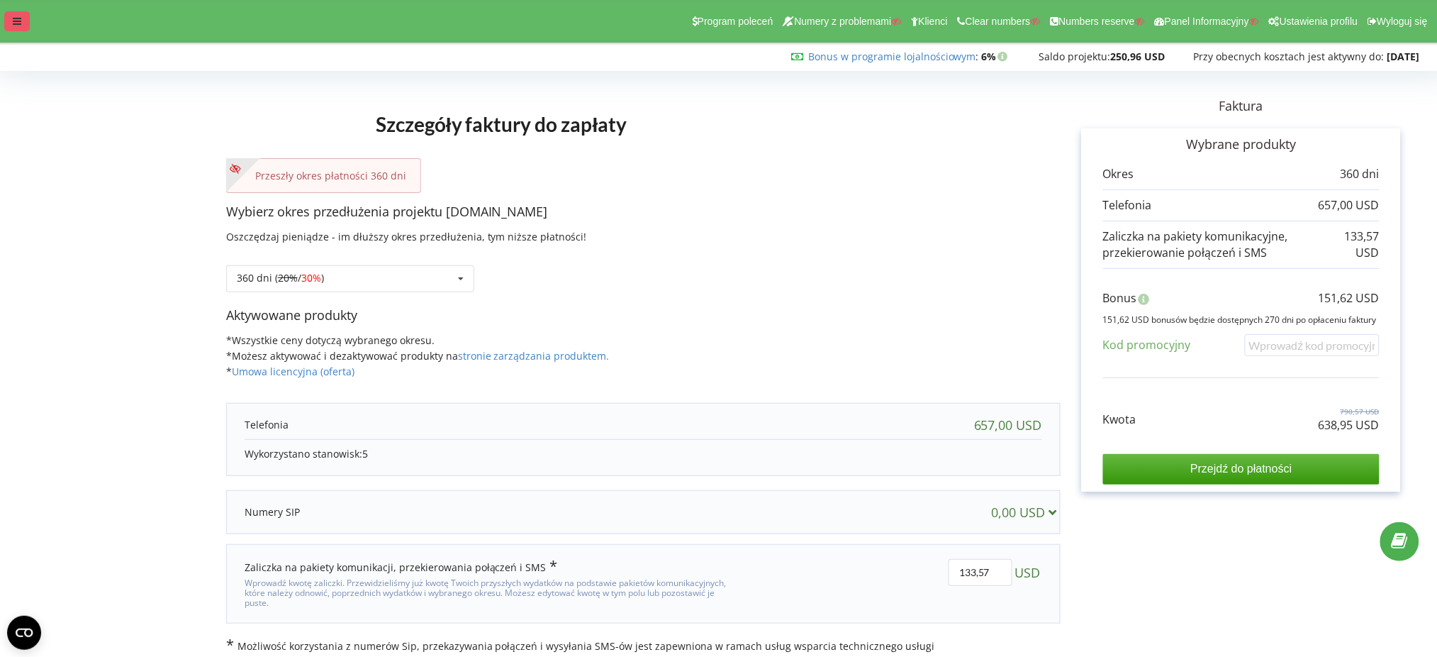
click at [16, 18] on icon at bounding box center [17, 21] width 9 height 10
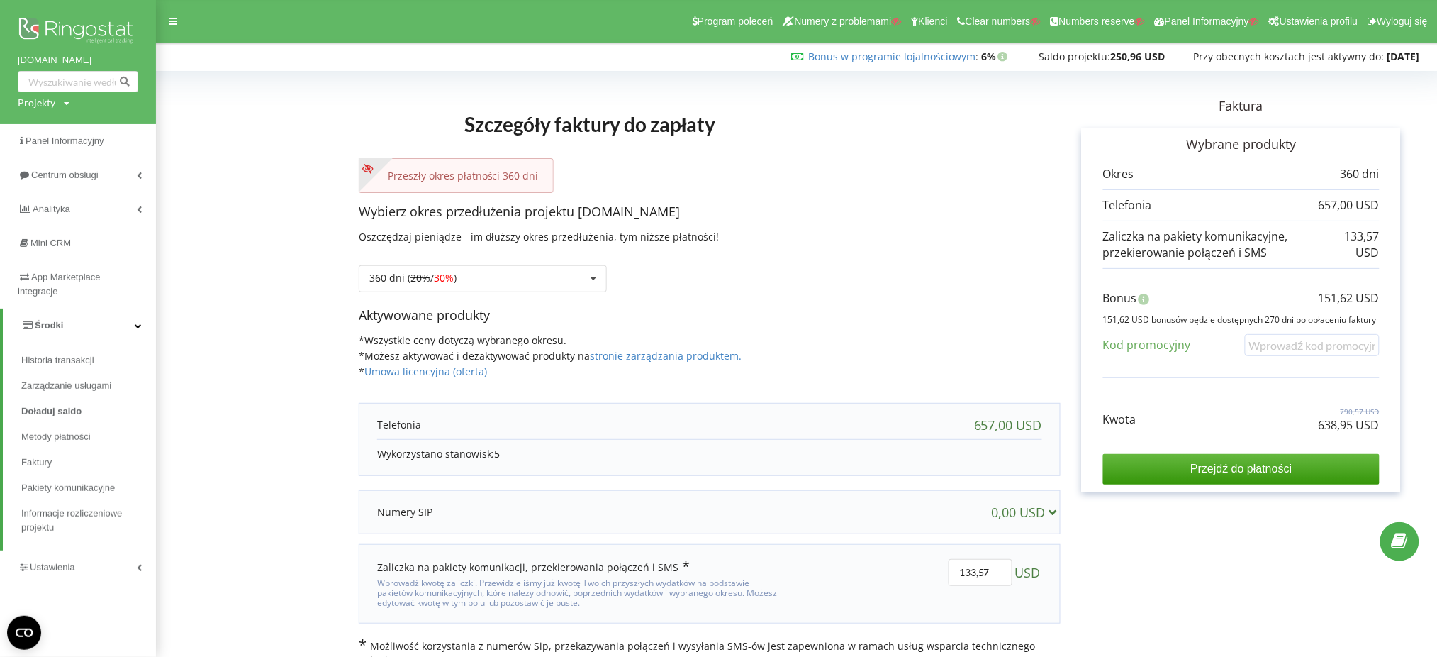
click at [1347, 437] on div "Kwota 790,57 USD 638,95 USD Przejdź do płatności" at bounding box center [1241, 434] width 277 height 99
click at [1347, 415] on p "790,57 USD" at bounding box center [1349, 411] width 61 height 10
drag, startPoint x: 1347, startPoint y: 416, endPoint x: 1349, endPoint y: 430, distance: 15.0
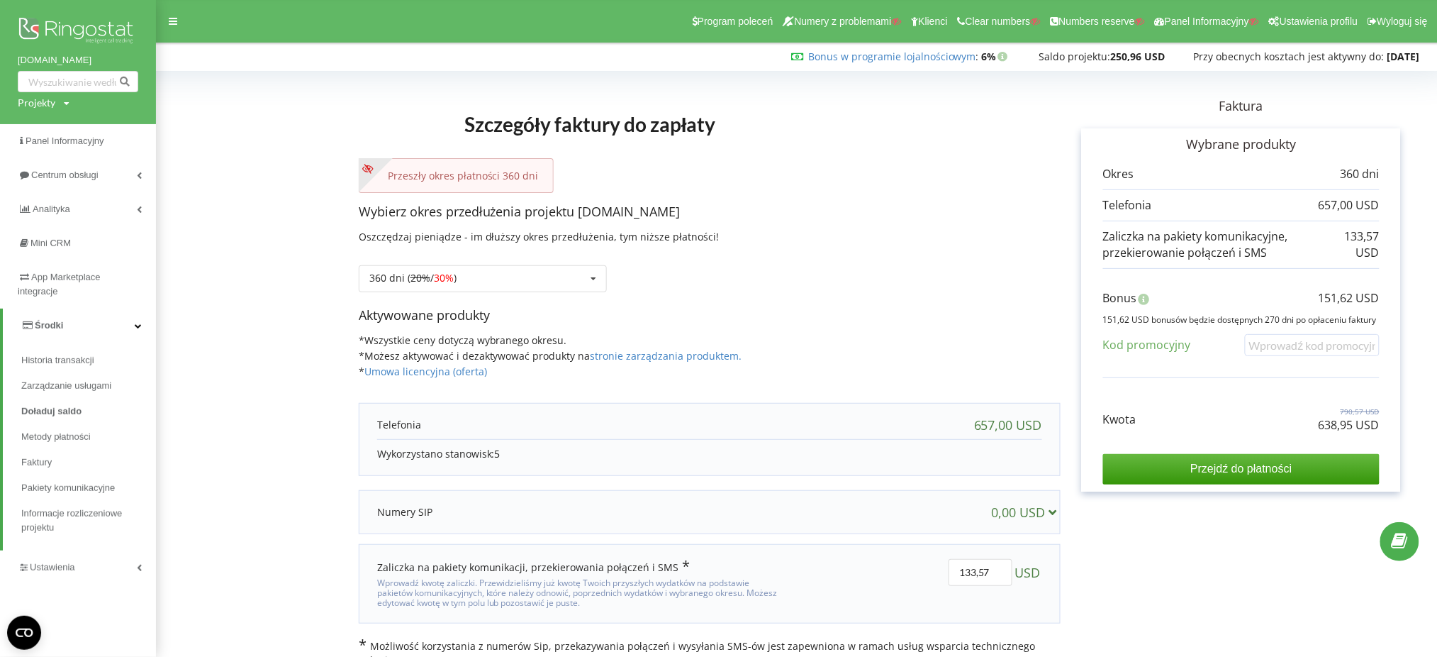
click at [1349, 430] on p "638,95 USD" at bounding box center [1349, 425] width 61 height 16
copy div "638,95 USD"
click at [1335, 306] on div "Bonus 151,62 USD" at bounding box center [1241, 301] width 277 height 23
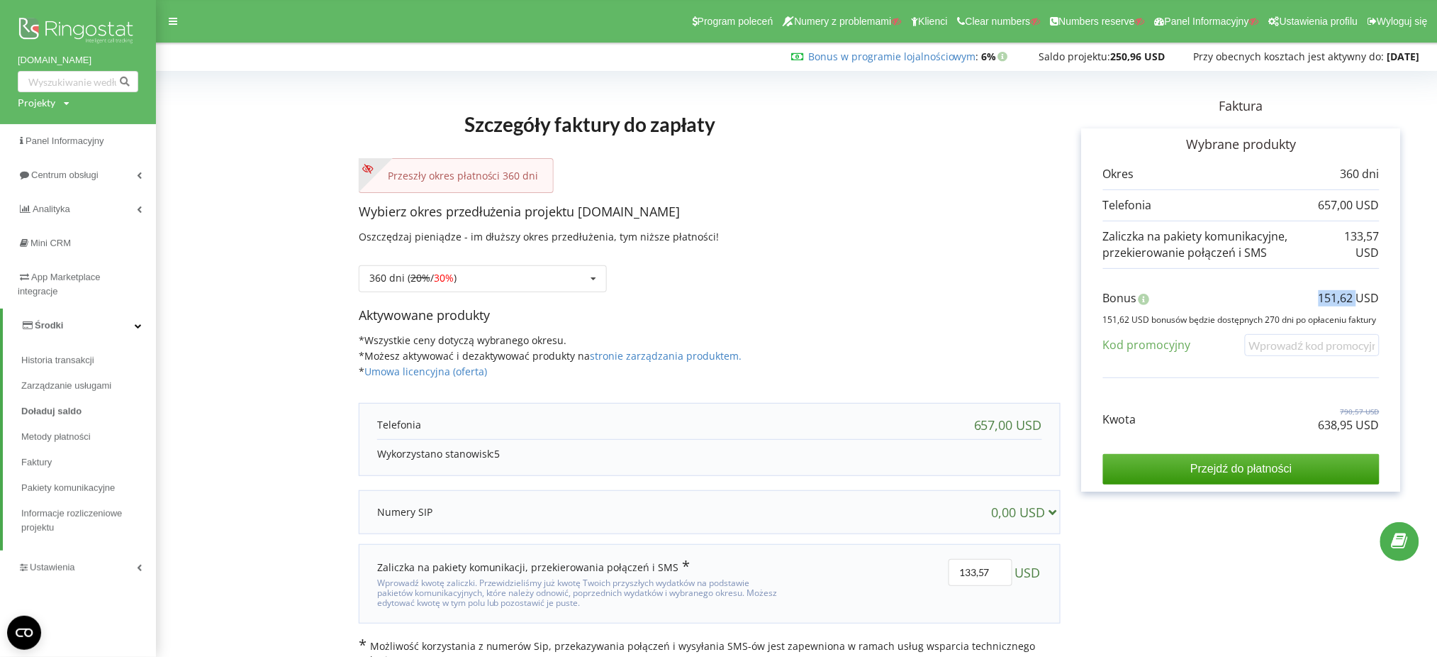
click at [1336, 306] on p "151,62 USD" at bounding box center [1349, 298] width 61 height 16
copy div "151,62 USD"
click at [584, 281] on icon at bounding box center [593, 279] width 21 height 26
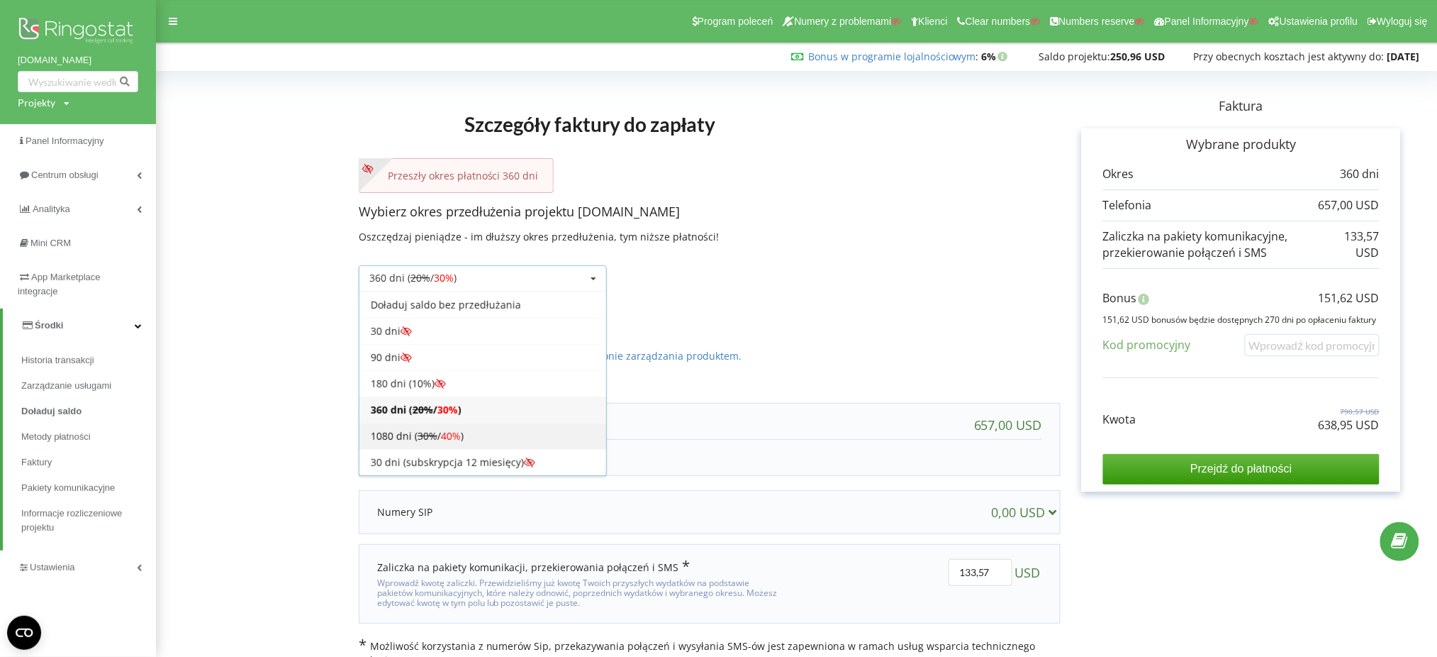
click at [546, 437] on div "1080 dni ( 30% / 40% )" at bounding box center [483, 436] width 247 height 26
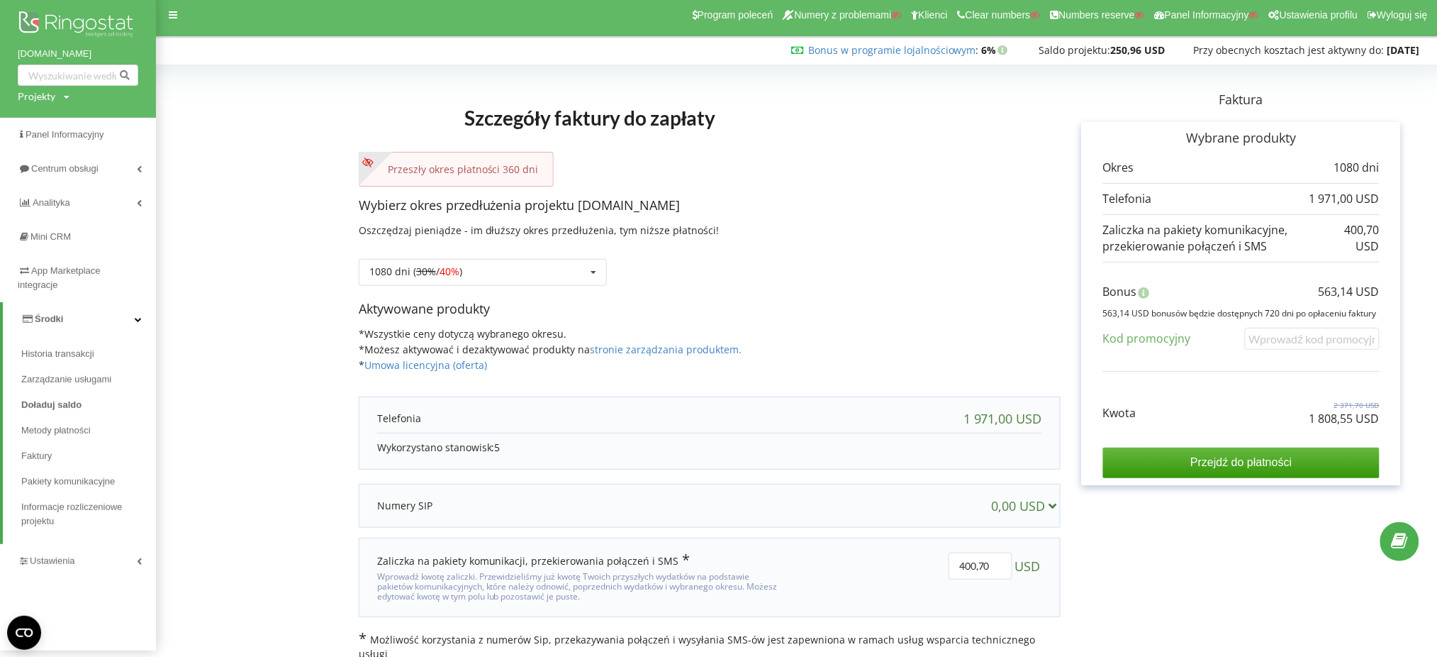
scroll to position [8, 0]
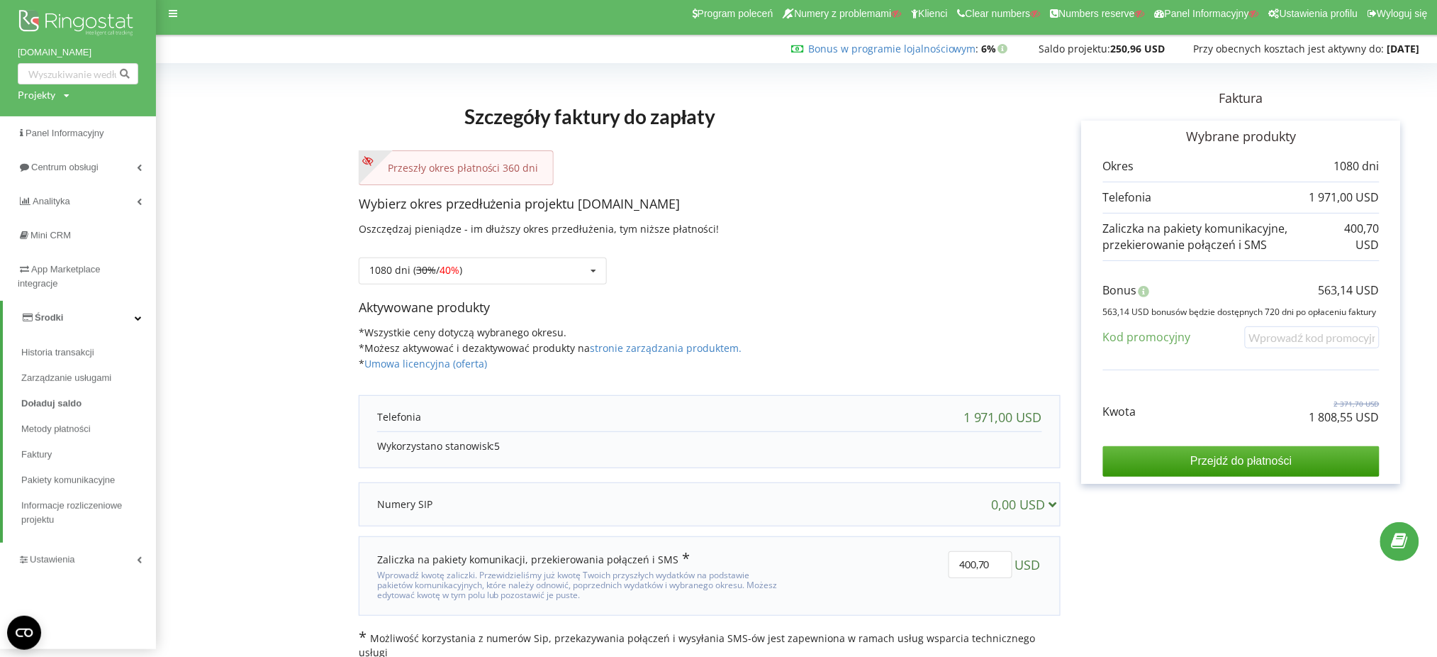
click at [1314, 419] on p "1 808,55 USD" at bounding box center [1345, 417] width 70 height 16
click at [1315, 418] on p "1 808,55 USD" at bounding box center [1345, 417] width 70 height 16
copy div "1 808,55 USD"
click at [1325, 285] on p "563,14 USD" at bounding box center [1349, 290] width 61 height 16
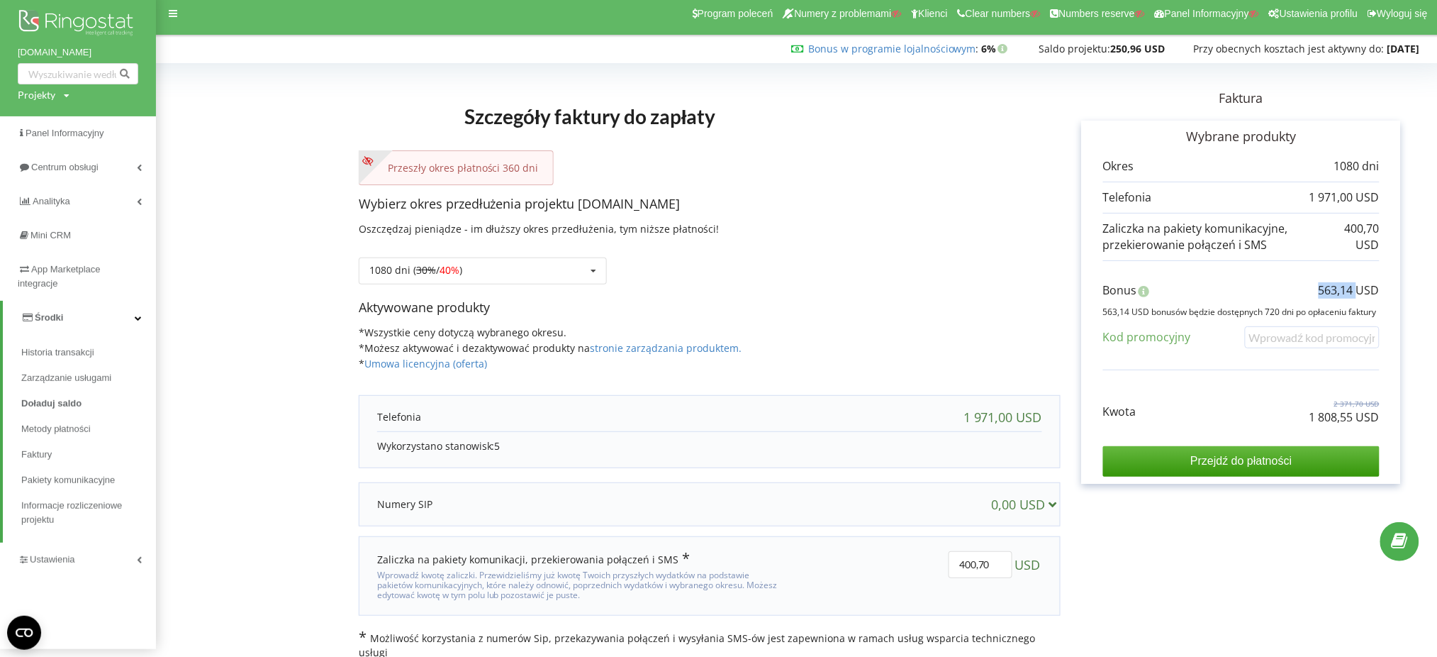
click at [1325, 285] on p "563,14 USD" at bounding box center [1349, 290] width 61 height 16
copy div "563,14 USD"
click at [64, 95] on icon at bounding box center [67, 95] width 6 height 9
click at [73, 125] on input "text" at bounding box center [61, 124] width 71 height 21
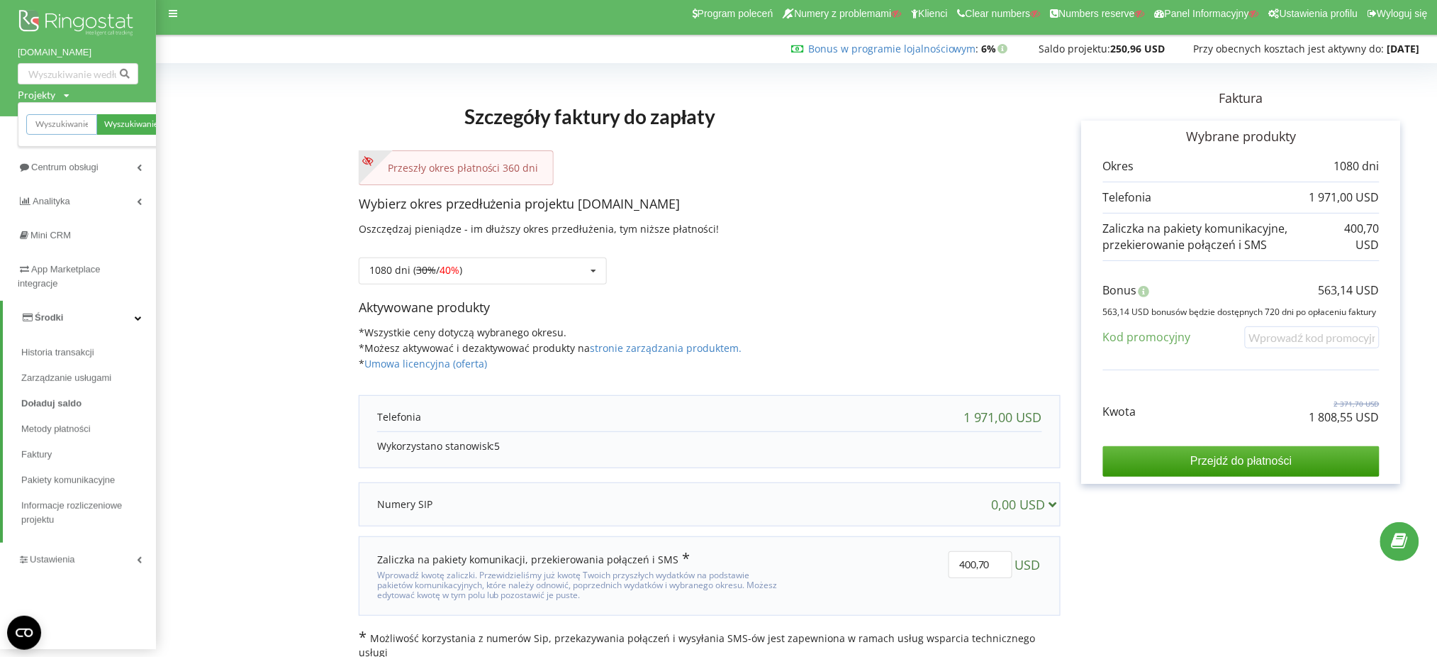
paste input "[DOMAIN_NAME]"
type input "ksl.ua"
click at [136, 115] on link "Wyszukiwanie" at bounding box center [131, 124] width 68 height 21
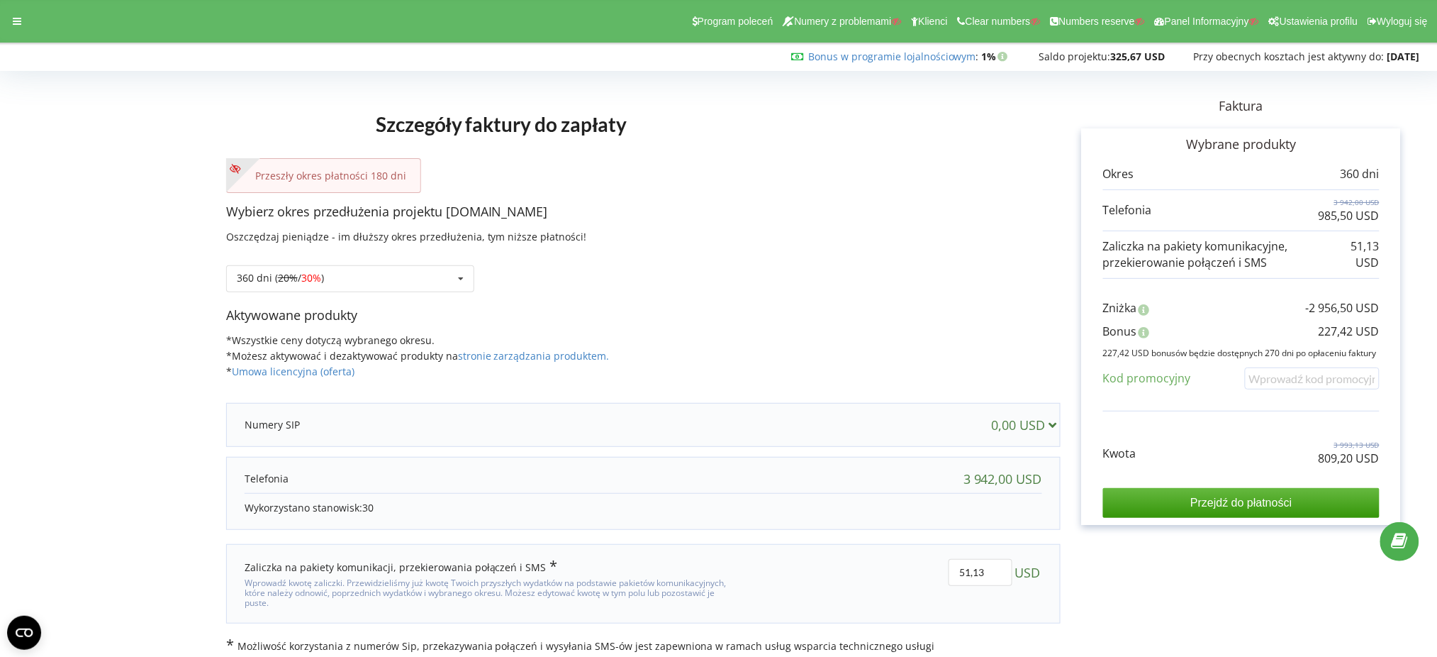
click at [1348, 462] on p "809,20 USD" at bounding box center [1349, 458] width 61 height 16
copy div "809,20 USD"
drag, startPoint x: 1300, startPoint y: 221, endPoint x: 884, endPoint y: 265, distance: 418.6
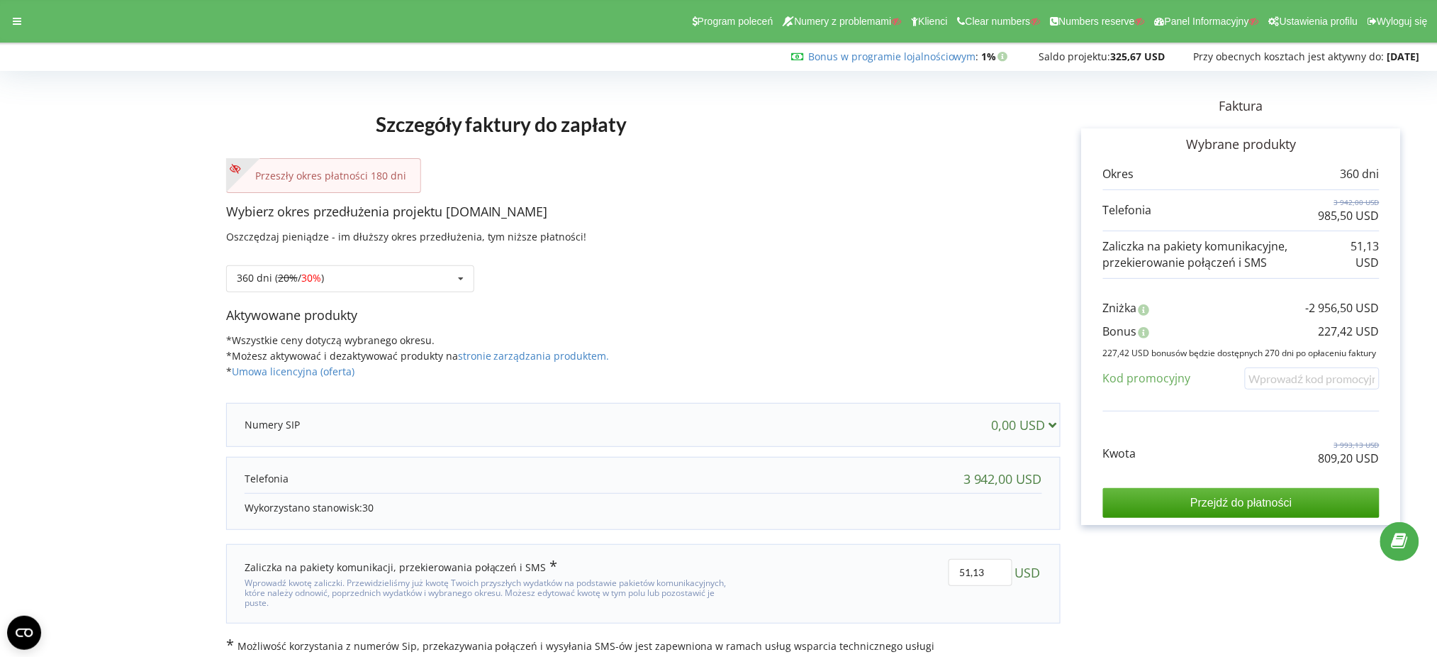
click at [854, 247] on div "360 dni ( 20% / 30% ) Doładuj saldo bez przedłużania 20% / 30% 30% / 40%" at bounding box center [643, 268] width 835 height 48
click at [1437, 656] on html "Program poleceń Numery z problemami Klienci Clear numbers Numbers reserve Panel…" at bounding box center [718, 328] width 1437 height 657
click at [1344, 455] on p "809,20 USD" at bounding box center [1349, 458] width 61 height 16
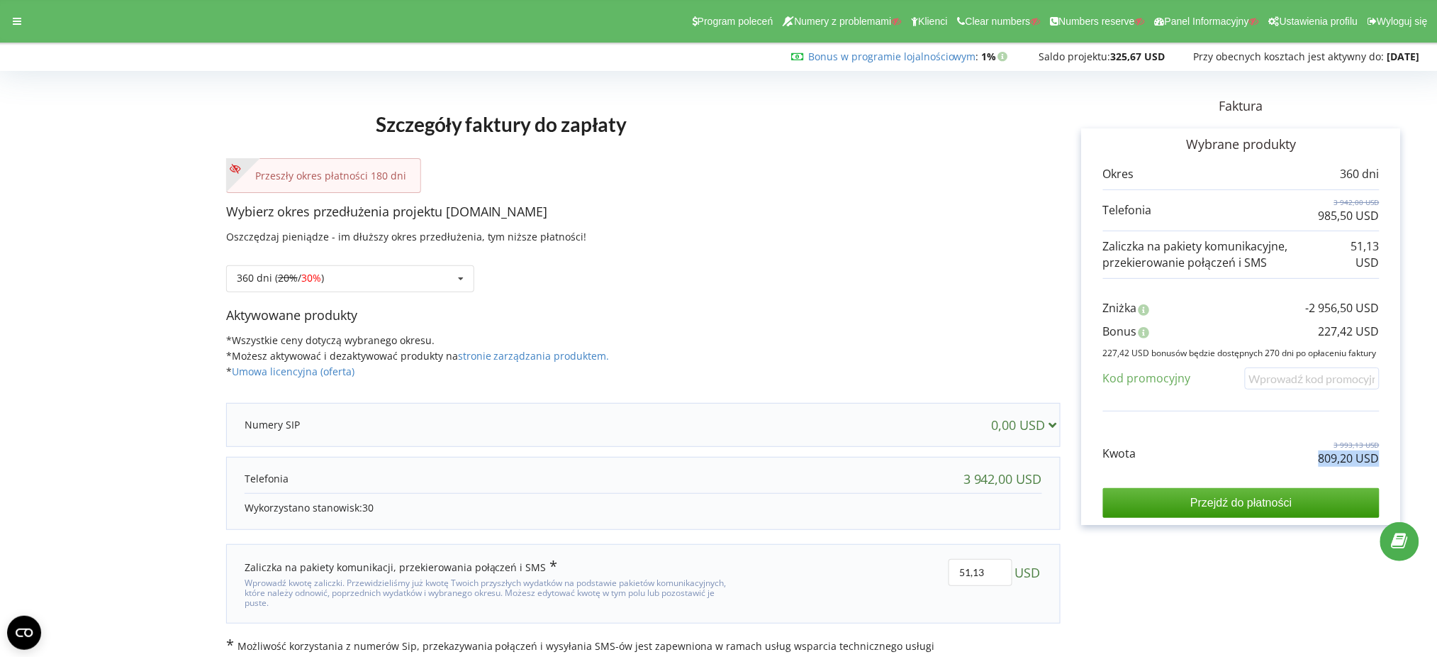
copy div "809,20 USD"
click at [1365, 337] on p "227,42 USD" at bounding box center [1349, 331] width 61 height 16
copy div "227,42 USD"
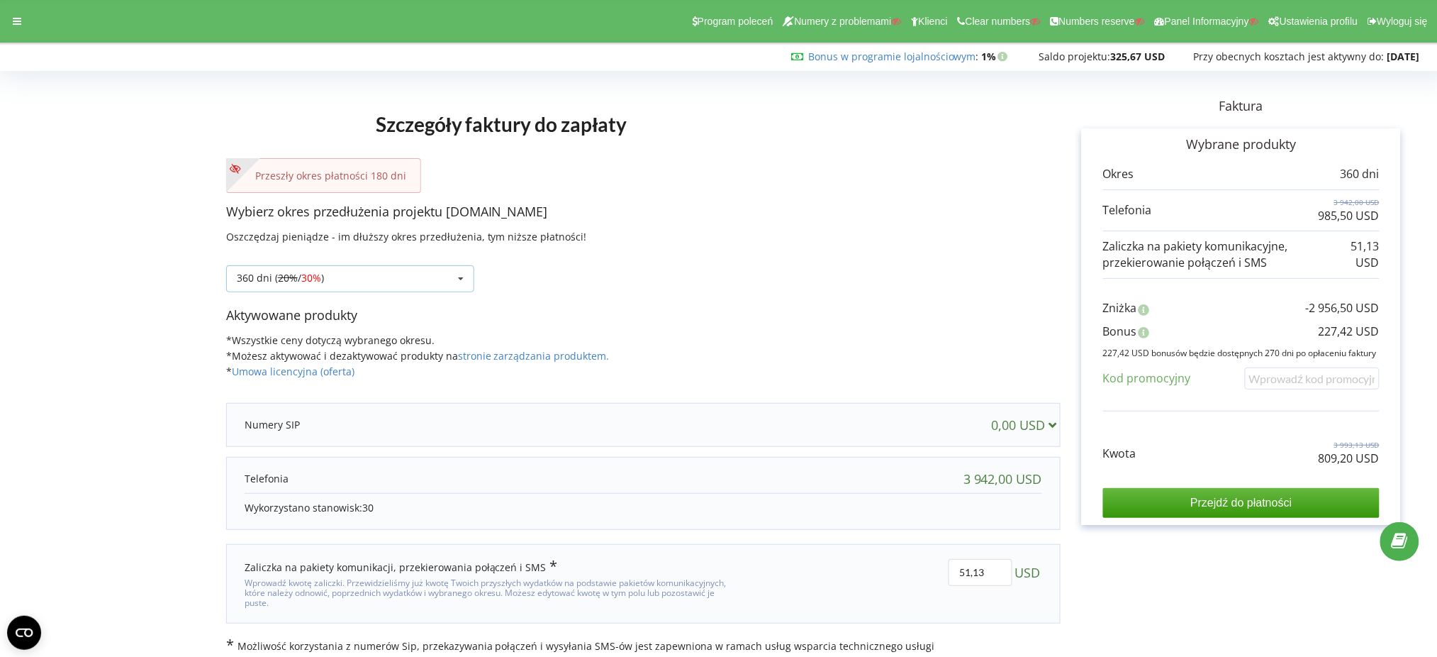
click at [428, 277] on div "360 dni ( 20% / 30% ) Doładuj saldo bez przedłużania 30 dni 20% / 30% 30%" at bounding box center [350, 278] width 248 height 27
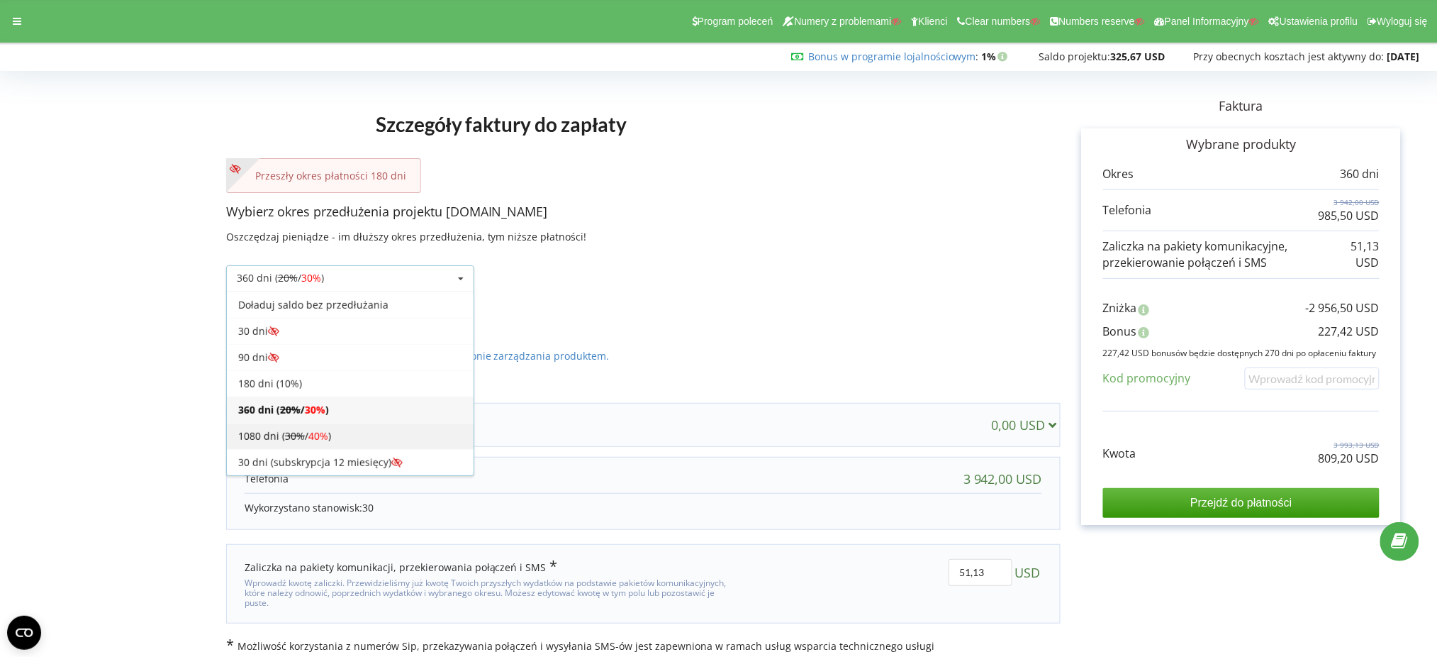
click at [416, 435] on div "1080 dni ( 30% / 40% )" at bounding box center [350, 436] width 247 height 26
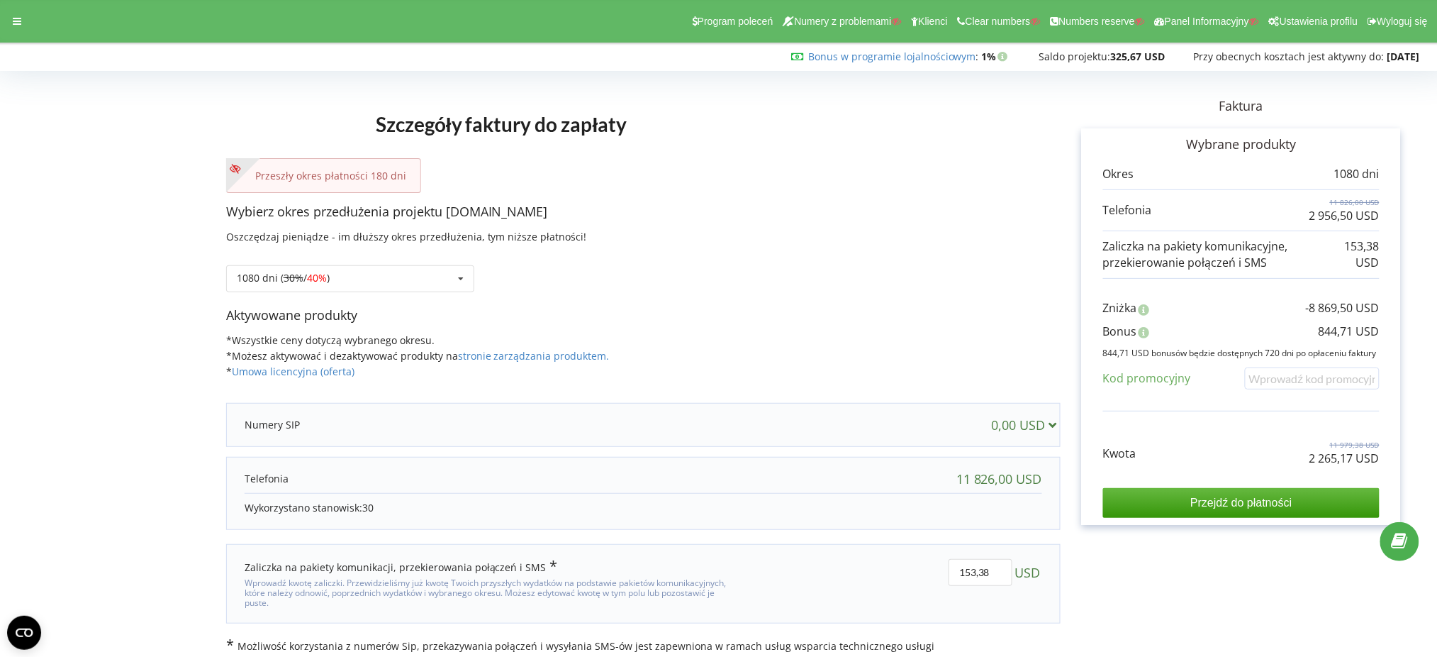
click at [1344, 458] on p "2 265,17 USD" at bounding box center [1345, 458] width 70 height 16
click at [1344, 457] on p "2 265,17 USD" at bounding box center [1345, 458] width 70 height 16
copy div "2 265,17 USD"
click at [446, 269] on div "360 dni ( 20% / 30% ) Doładuj saldo bez przedłużania 30 dni 20% / 30% 30%" at bounding box center [350, 278] width 248 height 27
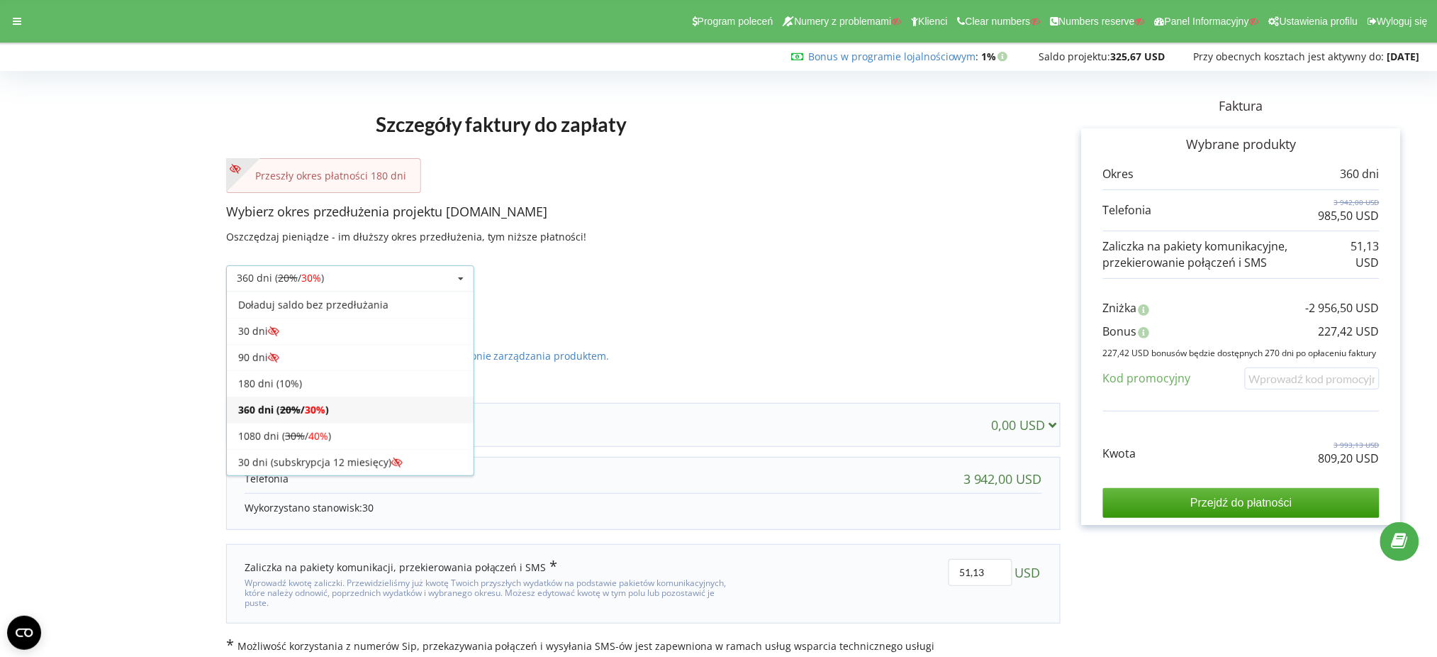
click at [389, 440] on div "1080 dni ( 30% / 40% )" at bounding box center [350, 436] width 247 height 26
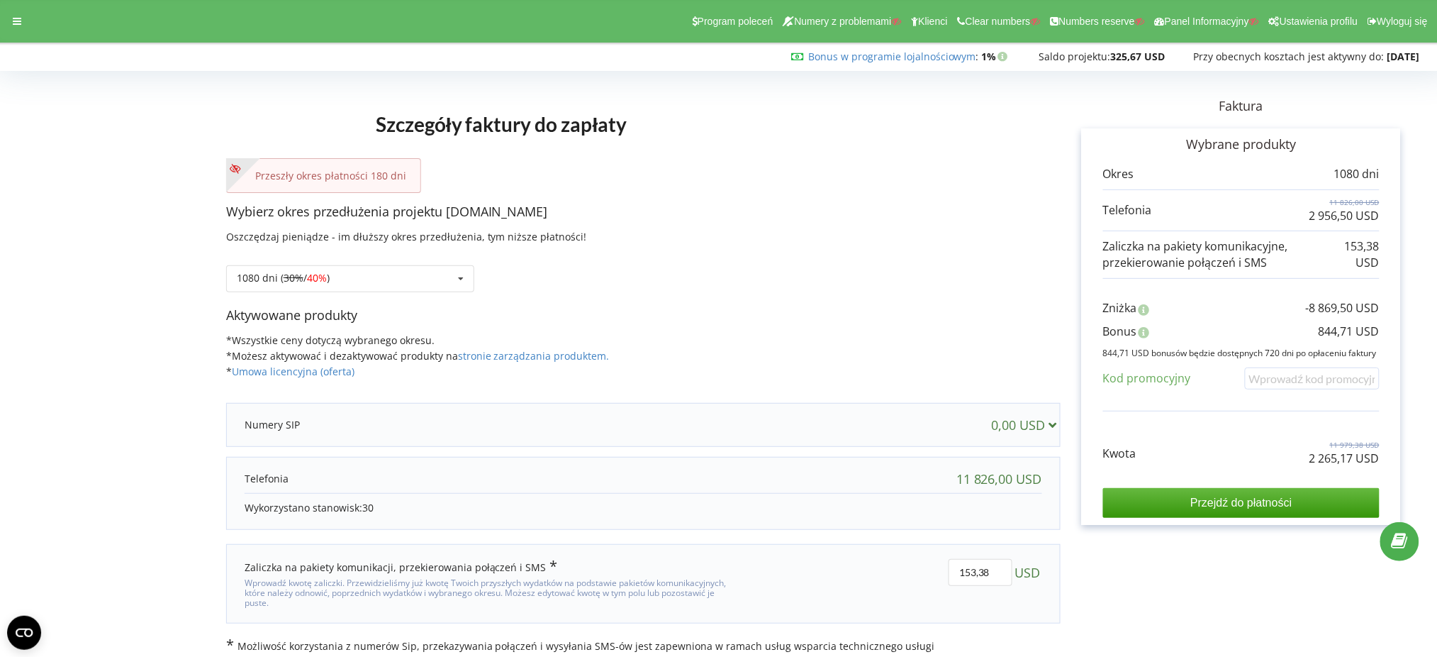
click at [1336, 330] on p "844,71 USD" at bounding box center [1349, 331] width 61 height 16
drag, startPoint x: 1336, startPoint y: 329, endPoint x: 1030, endPoint y: 214, distance: 326.5
click at [1030, 214] on p "Wybierz okres przedłużenia projektu [DOMAIN_NAME]" at bounding box center [643, 212] width 835 height 18
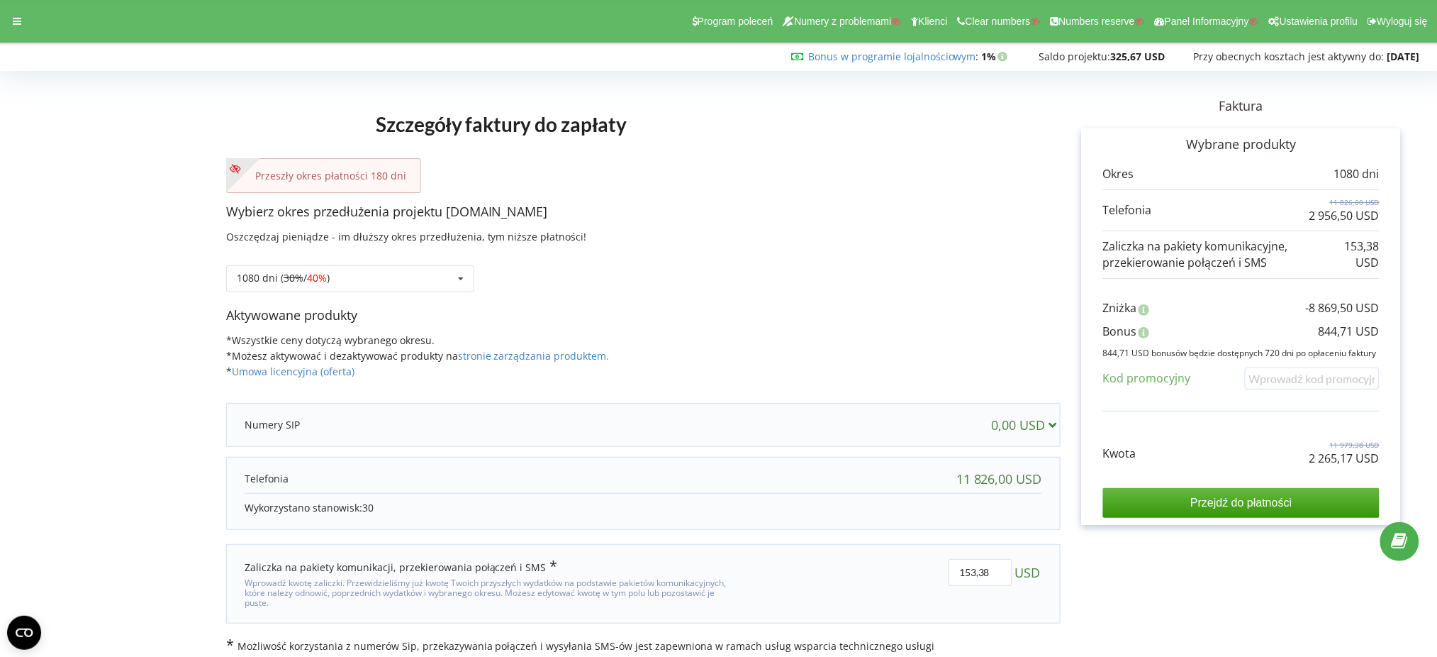
click at [1330, 338] on p "844,71 USD" at bounding box center [1349, 331] width 61 height 16
copy div "844,71 USD"
click at [18, 26] on icon at bounding box center [17, 21] width 9 height 10
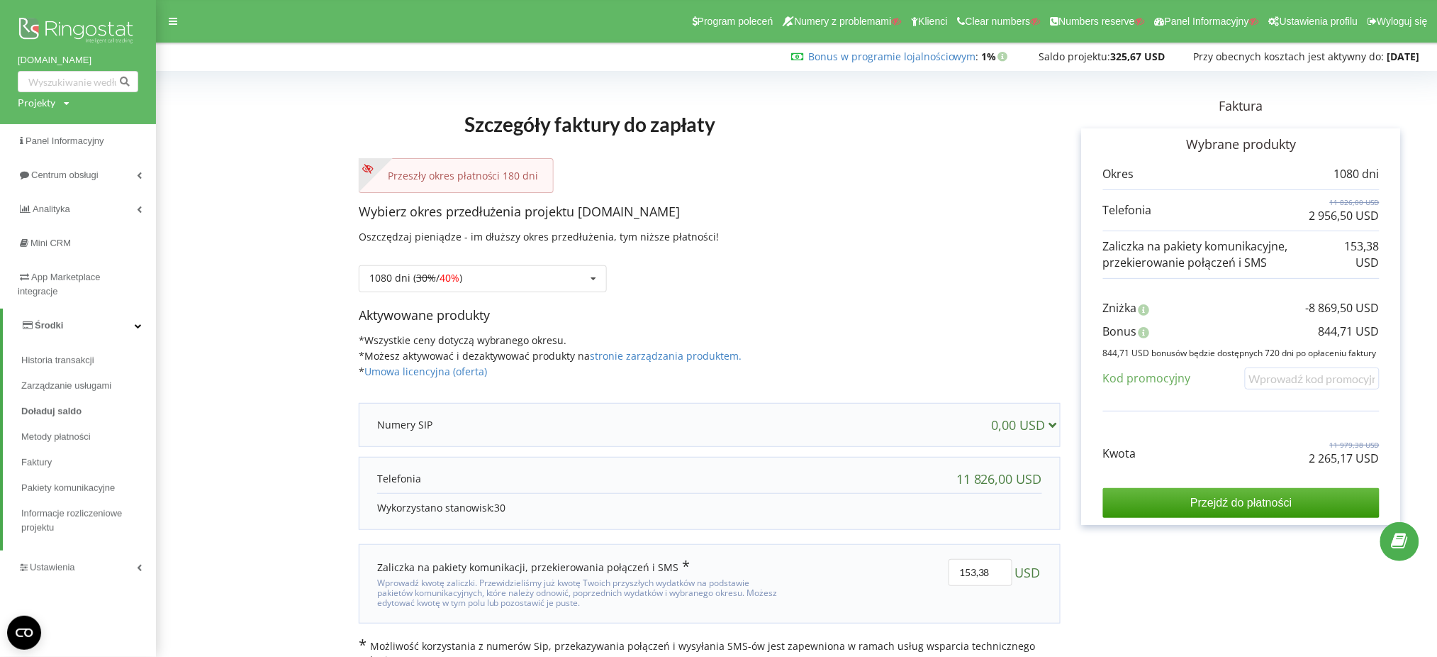
click at [39, 108] on div "Projekty" at bounding box center [37, 103] width 38 height 14
click at [50, 140] on input "text" at bounding box center [61, 132] width 71 height 21
paste input "[DOMAIN_NAME]"
type input "[DOMAIN_NAME]"
click at [145, 142] on link "Wyszukiwanie" at bounding box center [131, 132] width 68 height 21
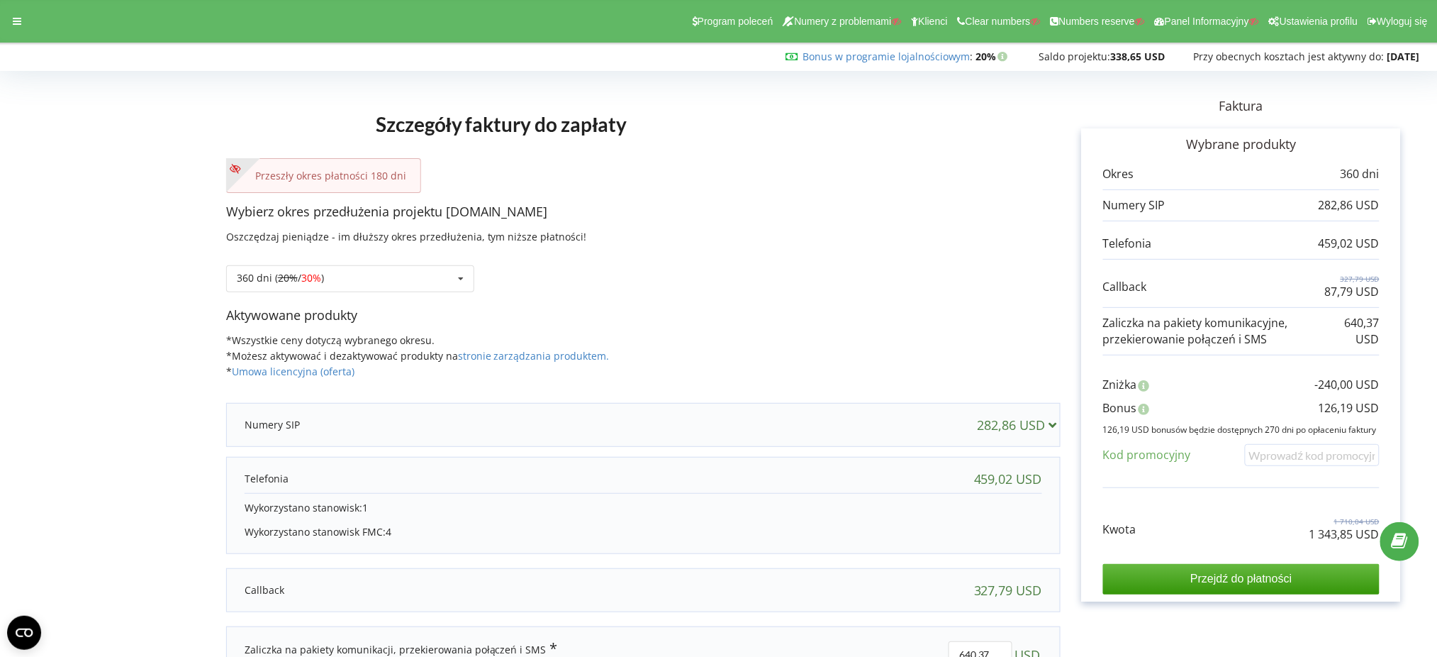
click at [1364, 528] on p "1 343,85 USD" at bounding box center [1345, 534] width 70 height 16
copy div "1 343,85 USD"
click at [1358, 401] on p "126,19 USD" at bounding box center [1349, 408] width 61 height 16
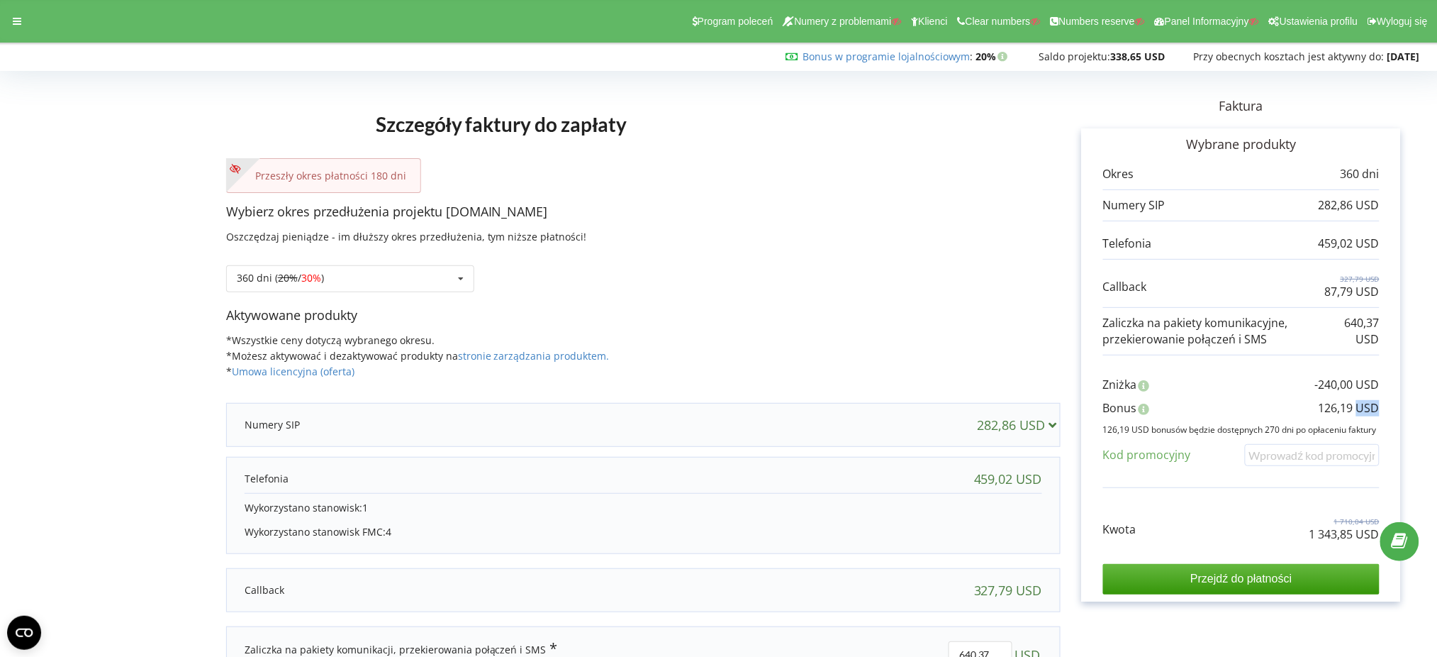
click at [1358, 402] on p "126,19 USD" at bounding box center [1349, 408] width 61 height 16
copy div "126,19 USD"
click at [352, 279] on div "360 dni ( 20% / 30% ) Doładuj saldo bez przedłużania 30 dni 20% / 30% 30%" at bounding box center [350, 278] width 248 height 27
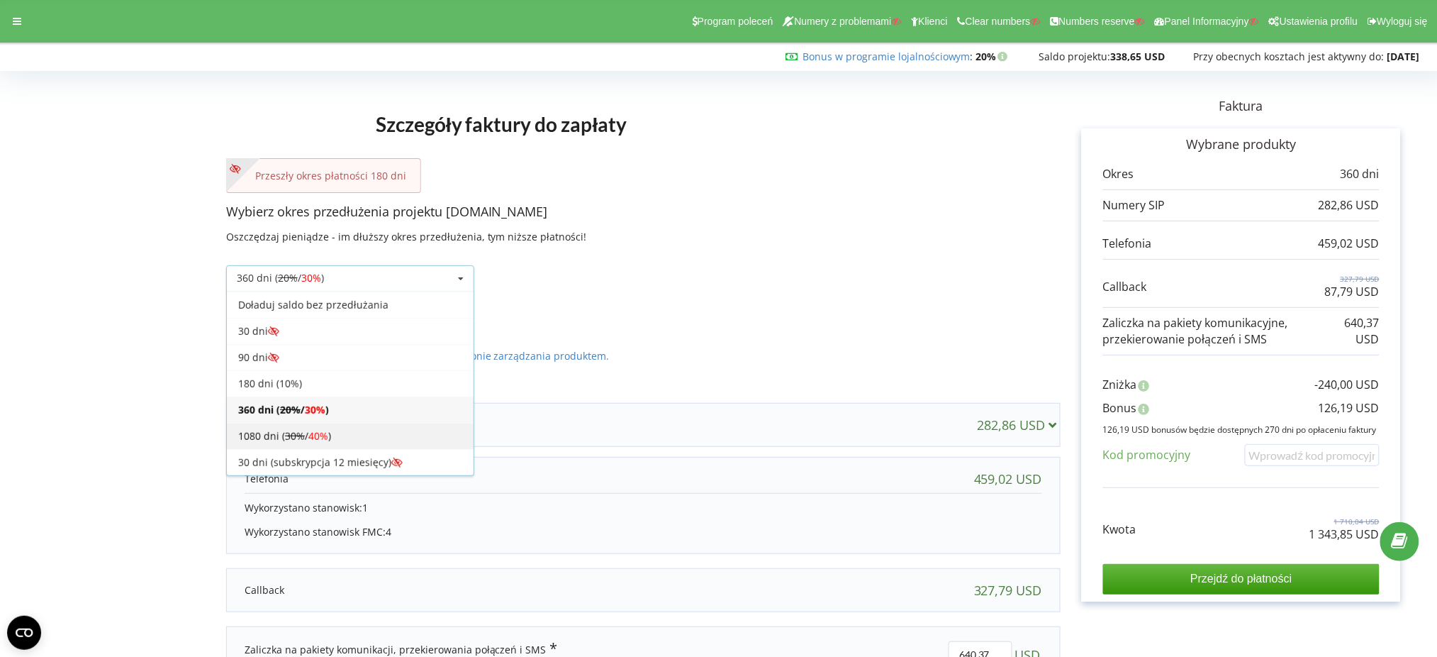
click at [414, 425] on div "1080 dni ( 30% / 40% )" at bounding box center [350, 436] width 247 height 26
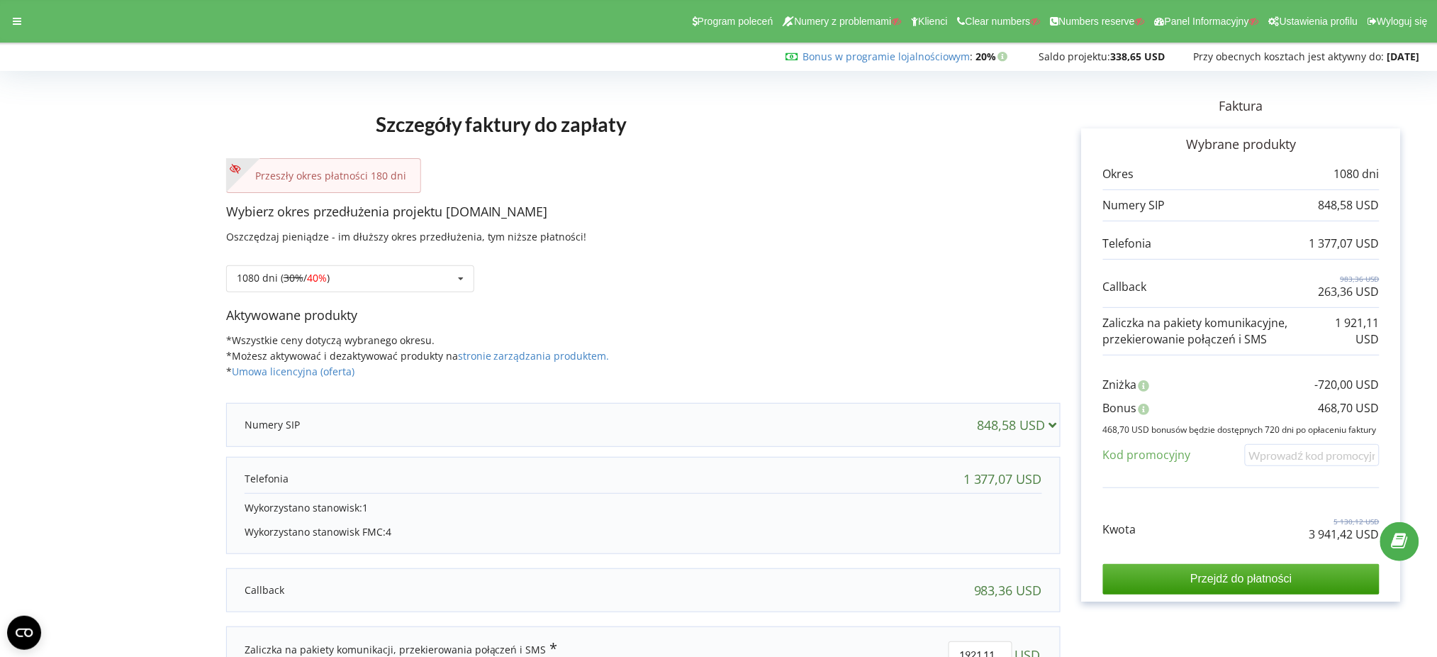
click at [1318, 527] on p "3 941,42 USD" at bounding box center [1345, 534] width 70 height 16
copy div "3 941,42 USD"
click at [1342, 407] on p "468,70 USD" at bounding box center [1349, 408] width 61 height 16
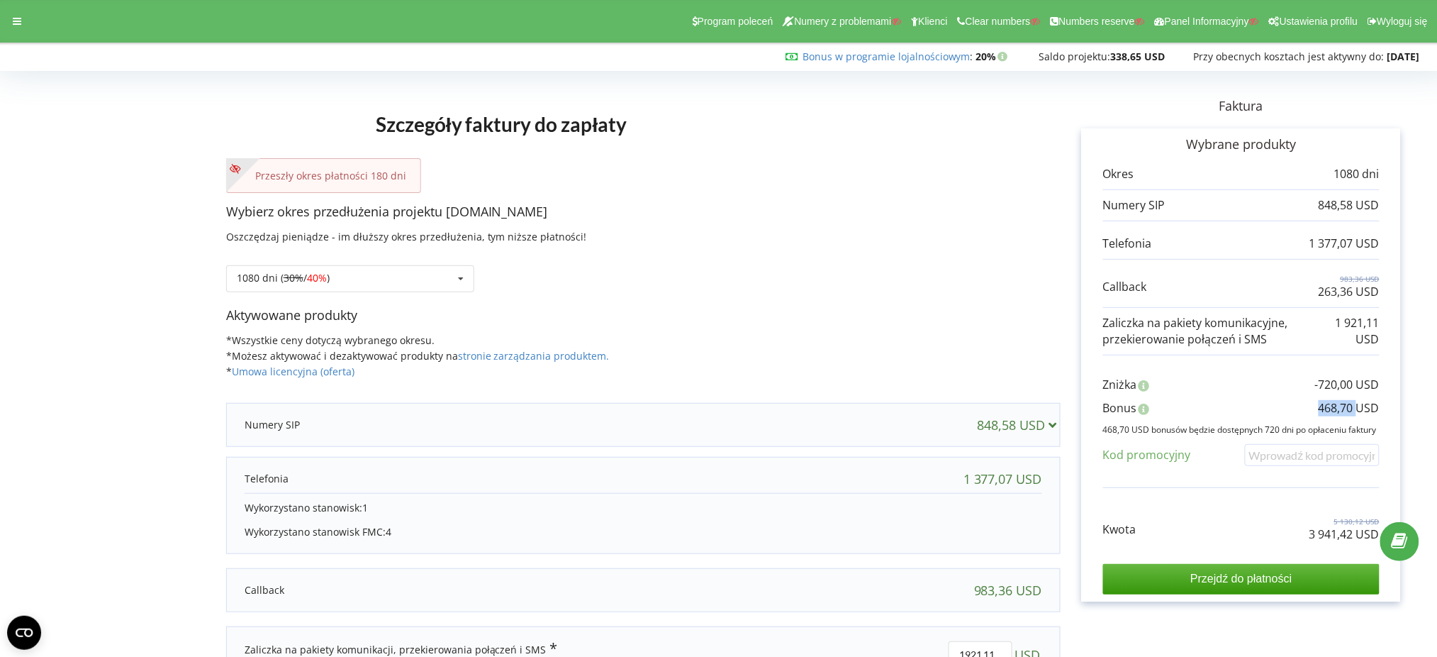
click at [1342, 407] on p "468,70 USD" at bounding box center [1349, 408] width 61 height 16
copy div "468,70 USD"
click at [15, 18] on icon at bounding box center [17, 21] width 9 height 10
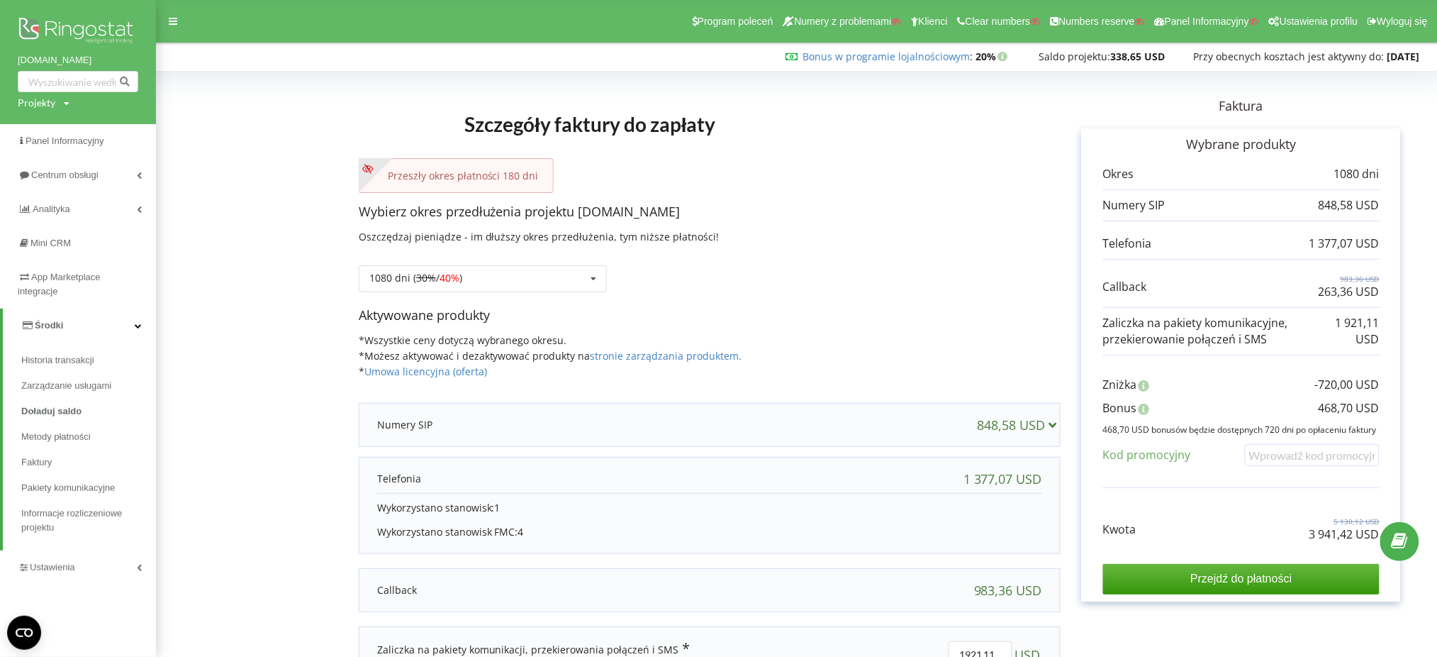
click at [48, 94] on div "[DOMAIN_NAME] Projekty Wyszukiwanie" at bounding box center [78, 62] width 156 height 124
click at [49, 97] on div "Projekty" at bounding box center [37, 103] width 38 height 14
click at [55, 135] on input "text" at bounding box center [61, 132] width 71 height 21
paste input "[DOMAIN_NAME]"
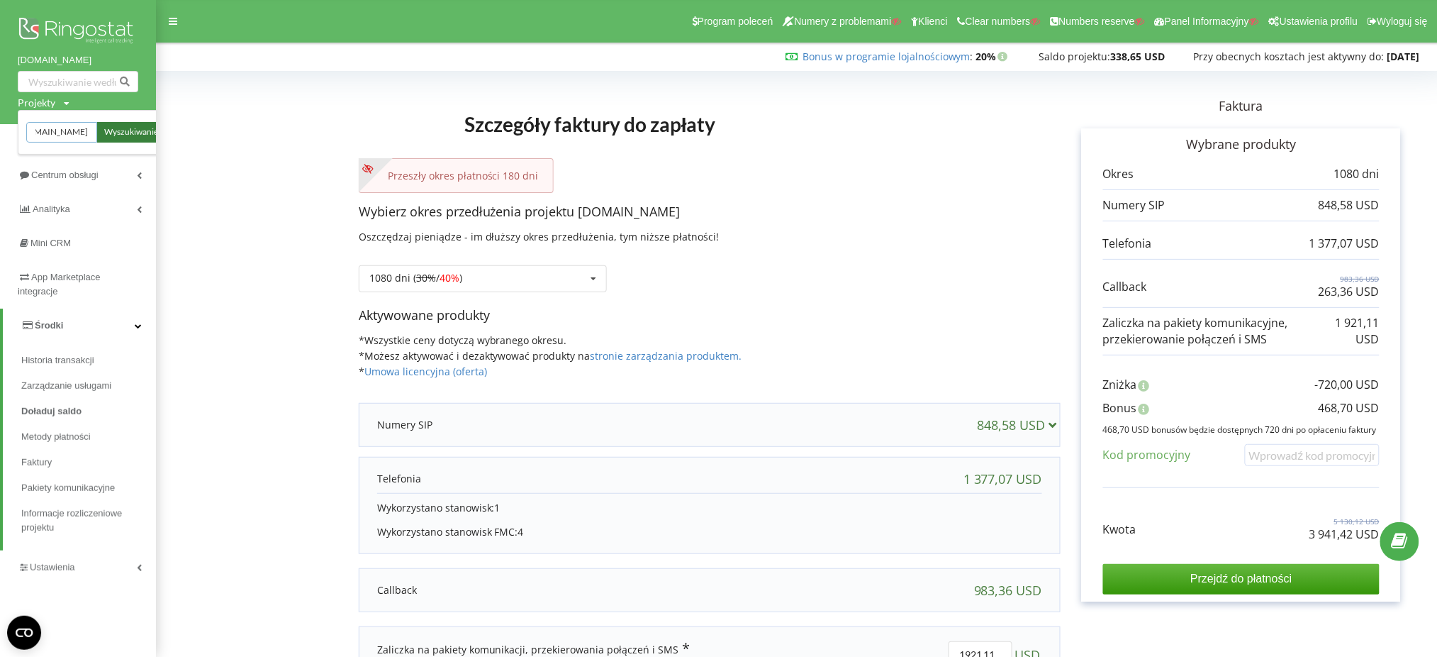
type input "[DOMAIN_NAME]"
click at [123, 136] on span "Wyszukiwanie" at bounding box center [131, 132] width 54 height 13
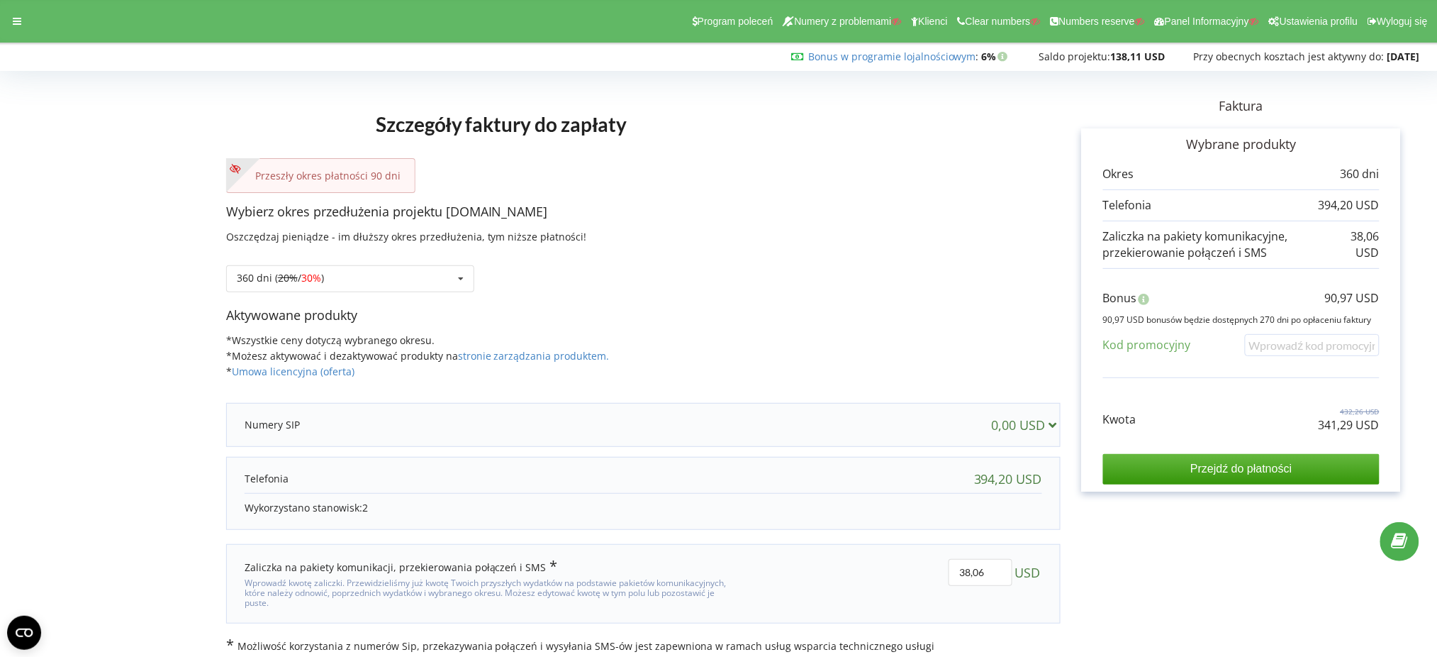
click at [1365, 428] on p "341,29 USD" at bounding box center [1349, 425] width 61 height 16
copy div "341,29 USD"
click at [1362, 292] on p "90,97 USD" at bounding box center [1352, 298] width 55 height 16
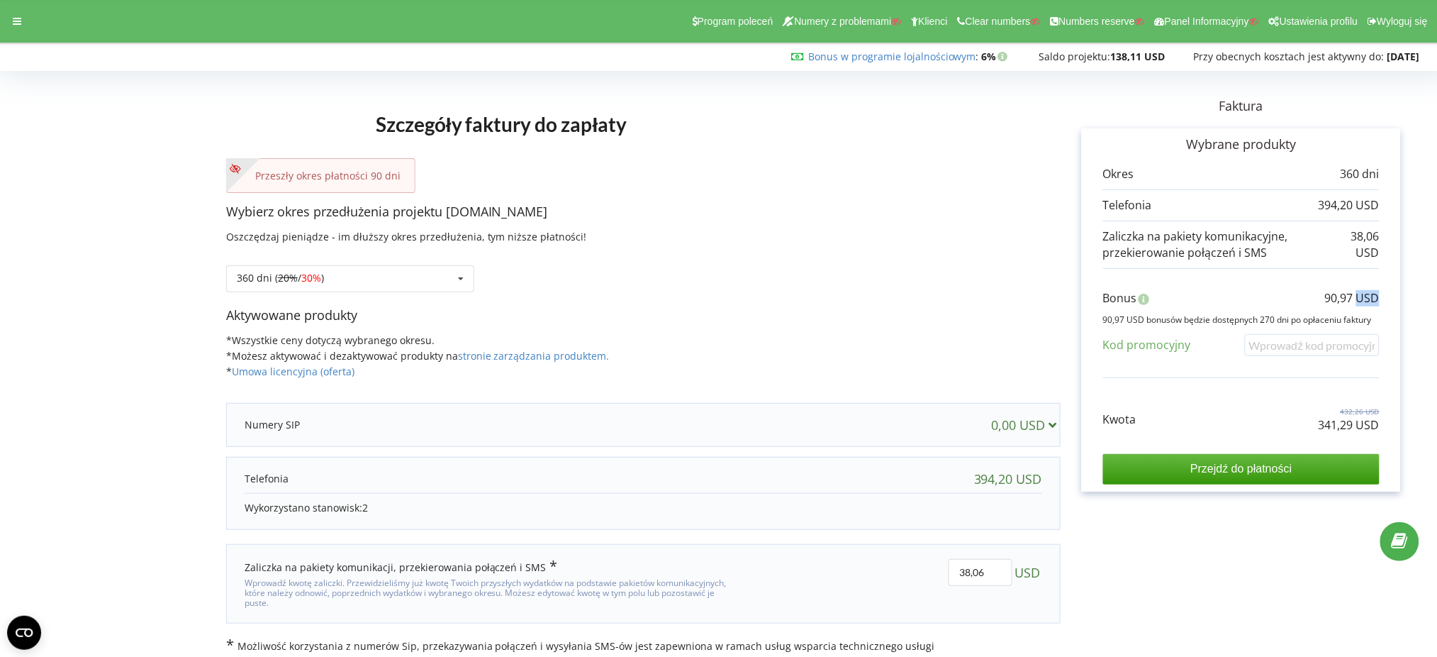
click at [1362, 292] on p "90,97 USD" at bounding box center [1352, 298] width 55 height 16
copy div "90,97 USD"
click at [379, 265] on div "360 dni ( 20% / 30% ) Doładuj saldo bez przedłużania 30 dni 20% / 30% 30%" at bounding box center [350, 278] width 248 height 27
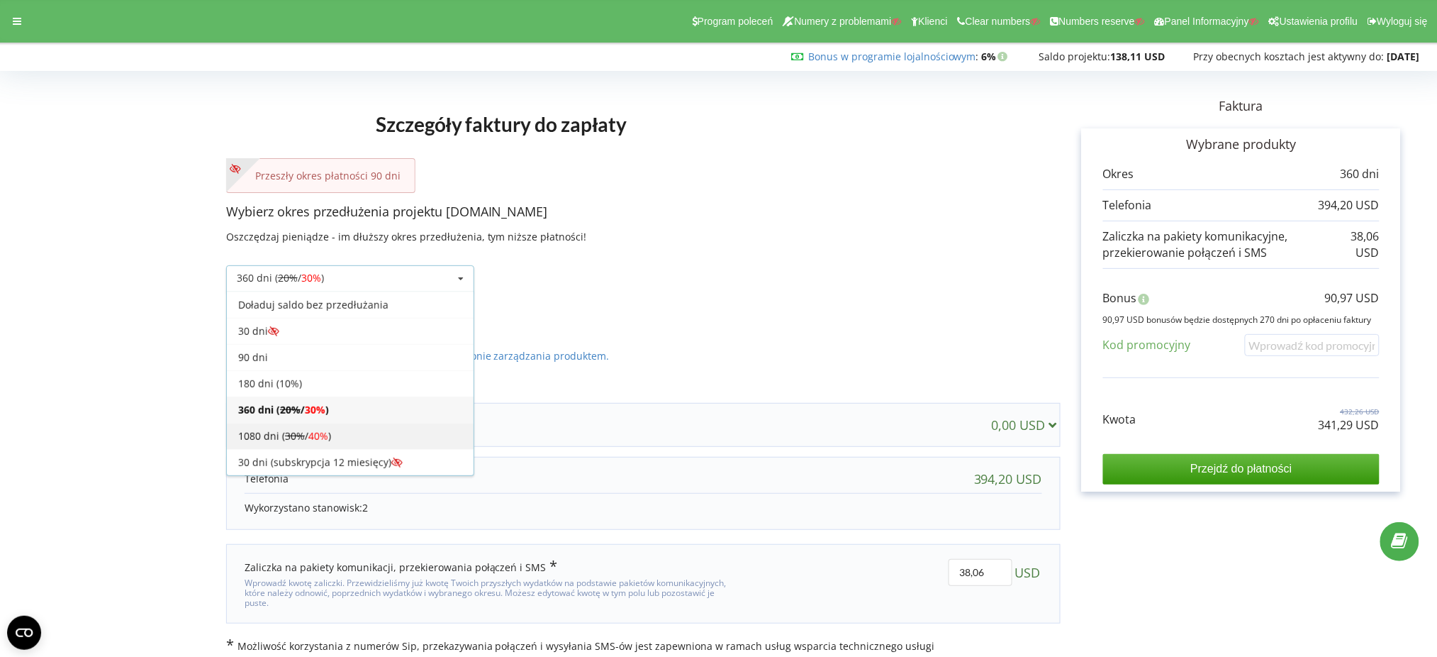
click at [386, 429] on div "1080 dni ( 30% / 40% )" at bounding box center [350, 436] width 247 height 26
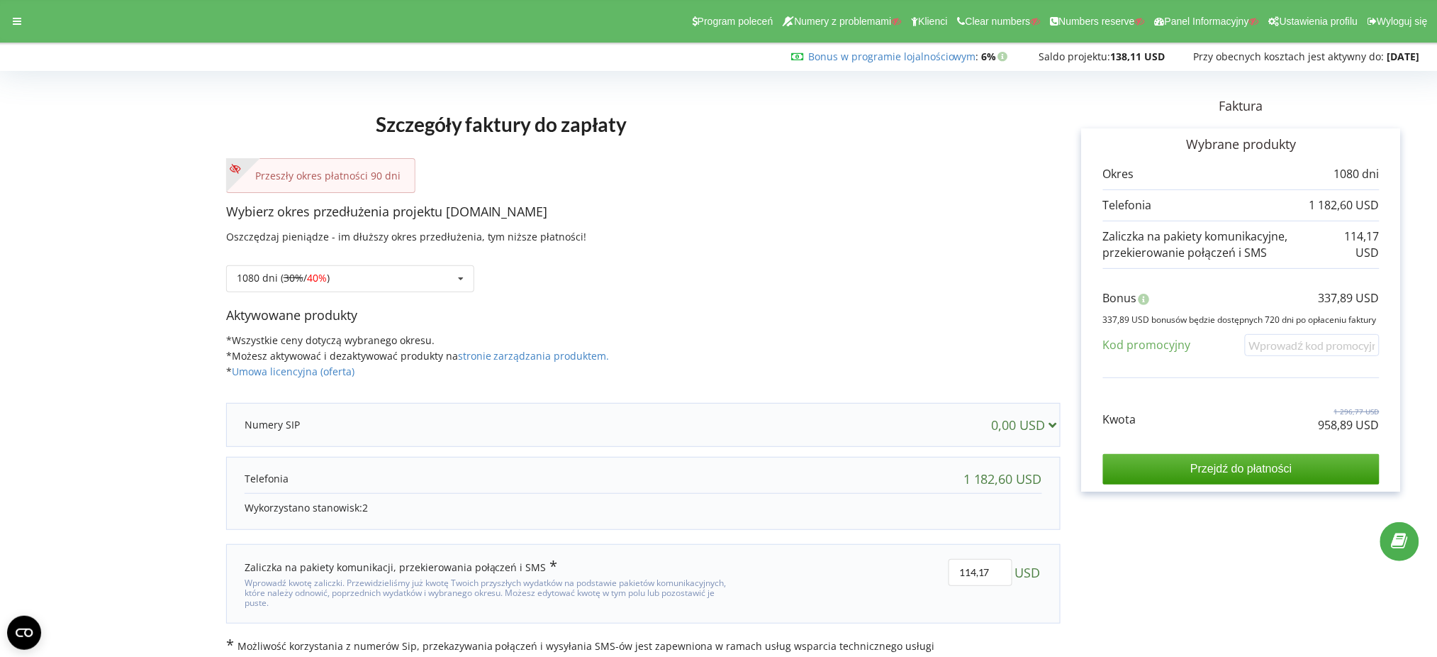
click at [1329, 428] on p "958,89 USD" at bounding box center [1349, 425] width 61 height 16
copy div "958,89 USD"
click at [1374, 301] on p "337,89 USD" at bounding box center [1349, 298] width 61 height 16
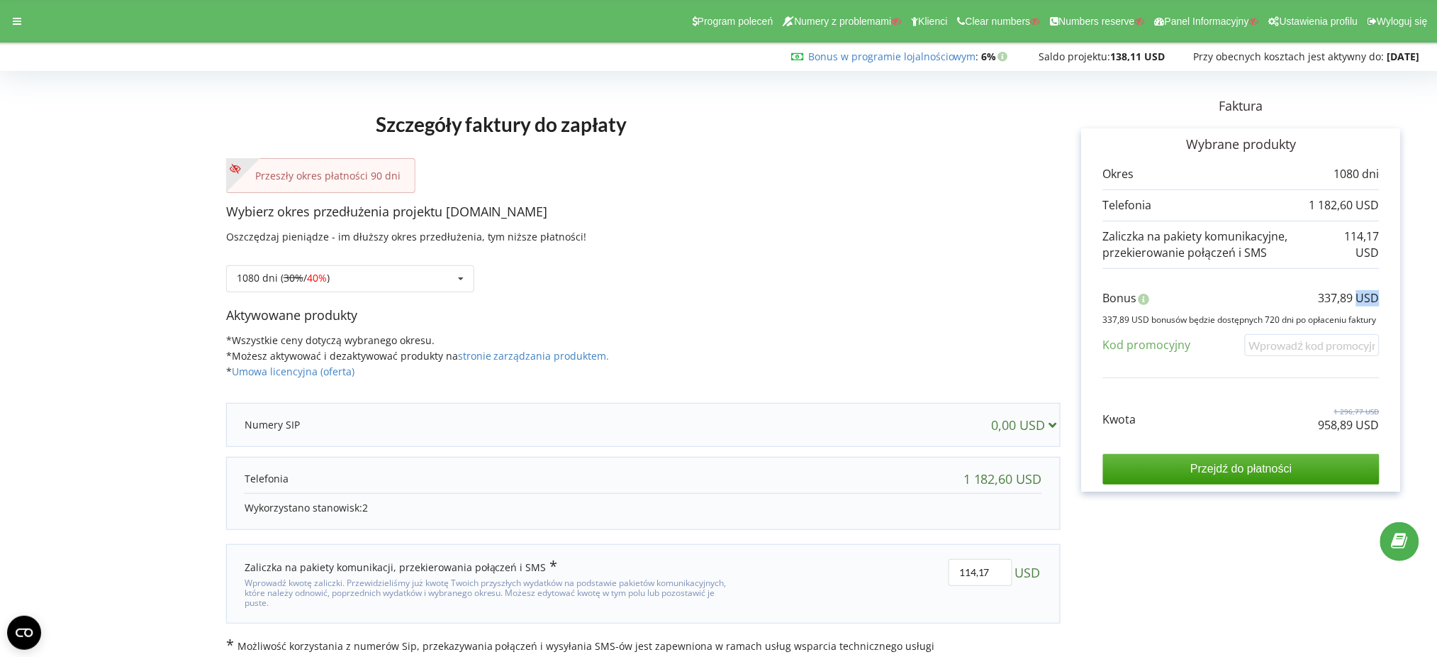
click at [1374, 302] on p "337,89 USD" at bounding box center [1349, 298] width 61 height 16
copy div "337,89 USD"
